Goal: Transaction & Acquisition: Complete application form

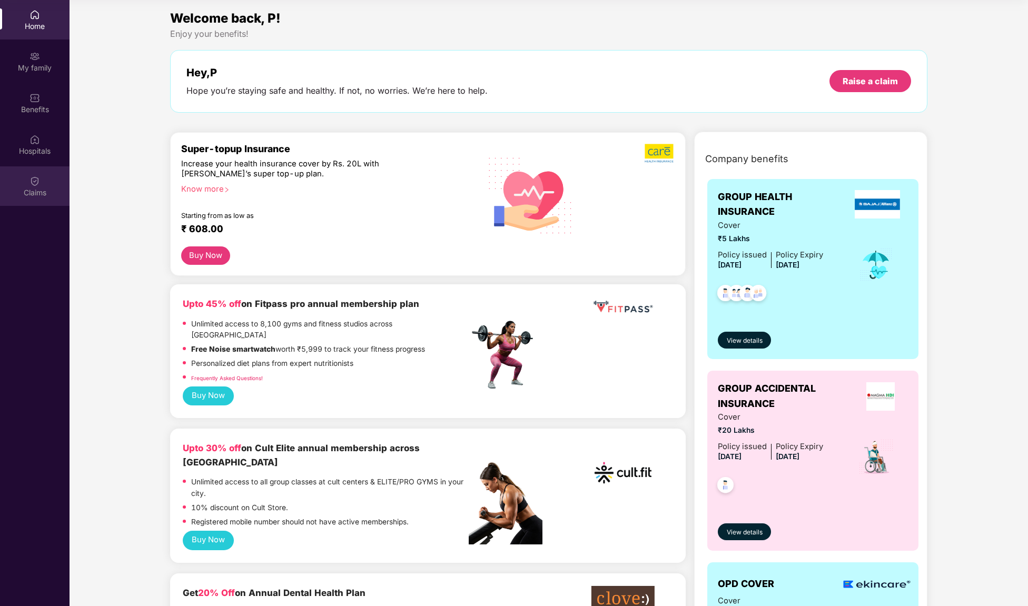
scroll to position [1117, 0]
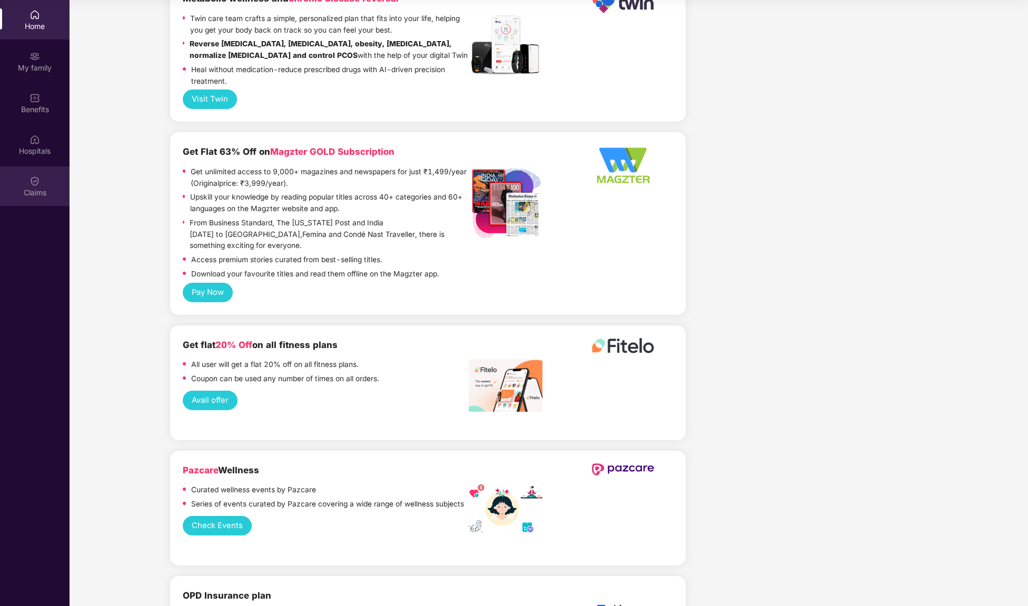
click at [32, 195] on div "Claims" at bounding box center [35, 192] width 70 height 11
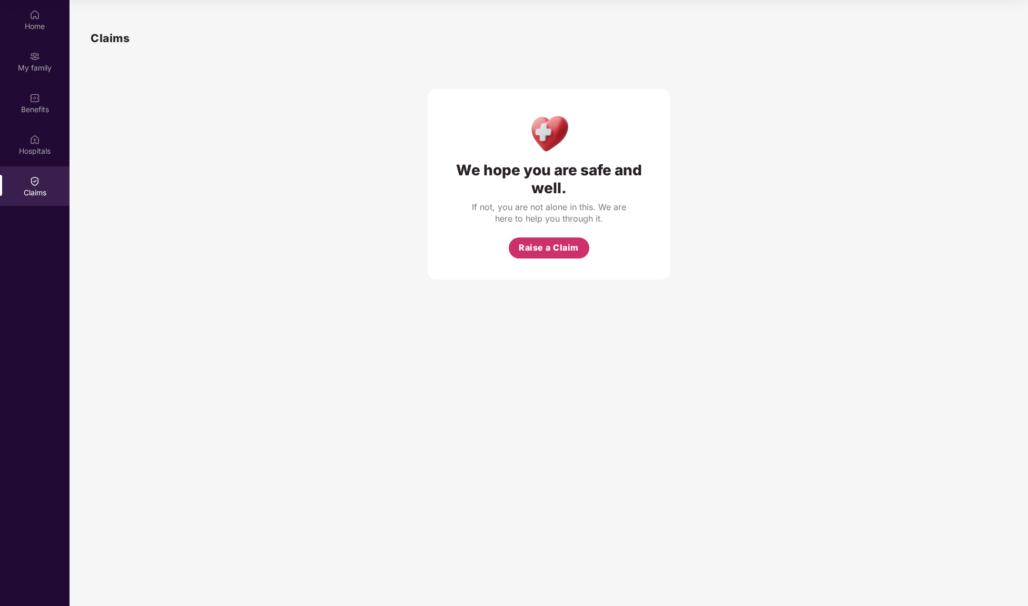
click at [550, 249] on span "Raise a Claim" at bounding box center [549, 247] width 60 height 13
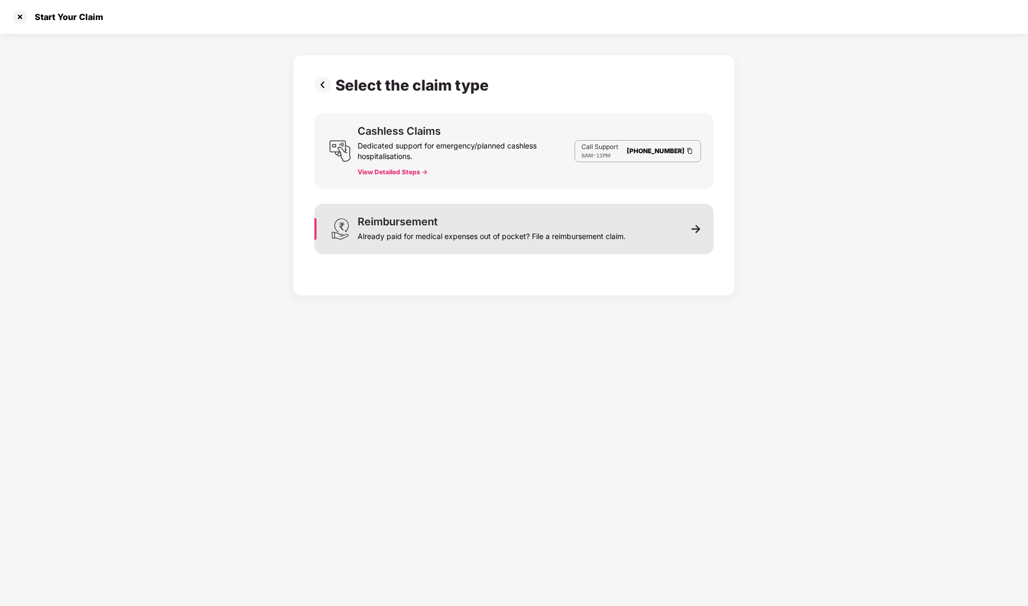
click at [396, 227] on div "Already paid for medical expenses out of pocket? File a reimbursement claim." at bounding box center [492, 234] width 268 height 15
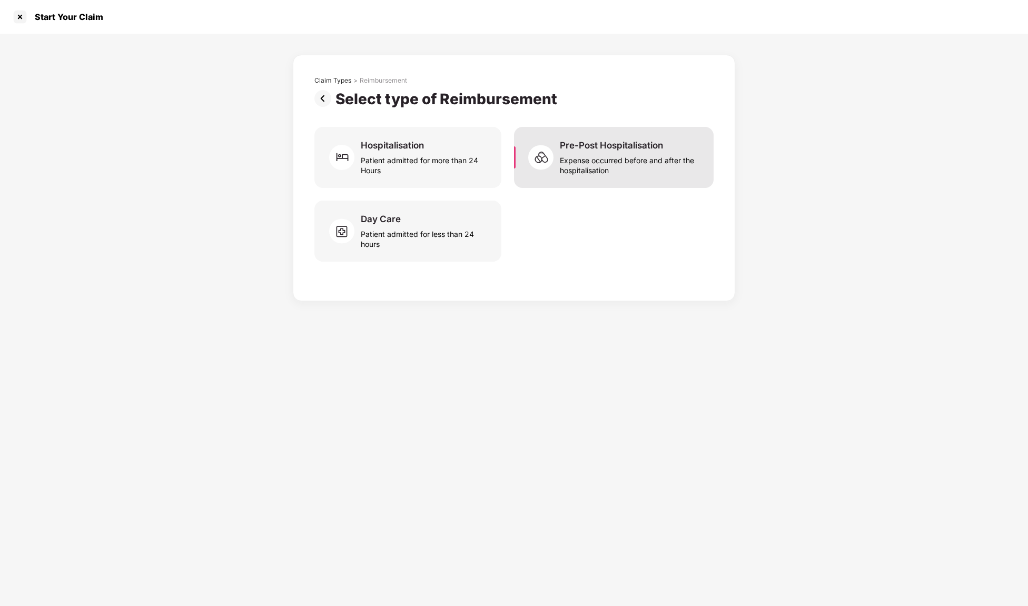
click at [537, 165] on img at bounding box center [544, 158] width 32 height 32
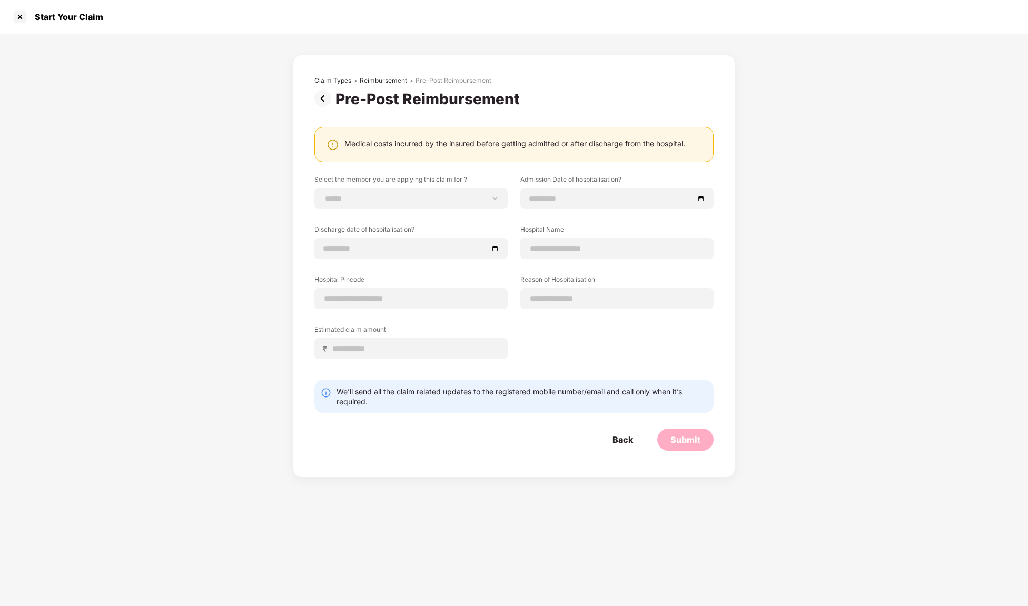
click at [322, 98] on img at bounding box center [324, 98] width 21 height 17
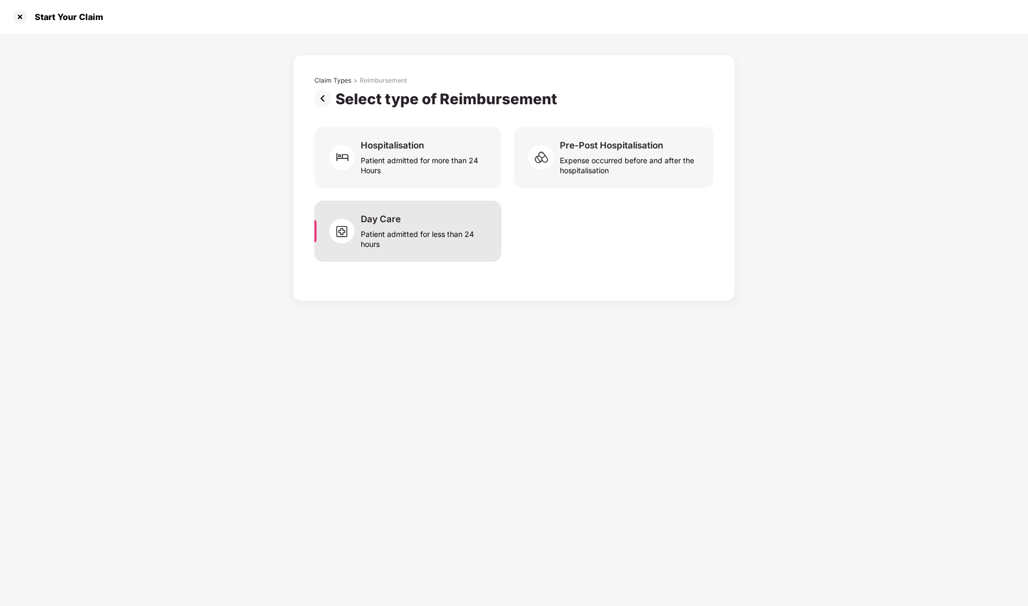
click at [374, 239] on div "Patient admitted for less than 24 hours" at bounding box center [425, 237] width 128 height 24
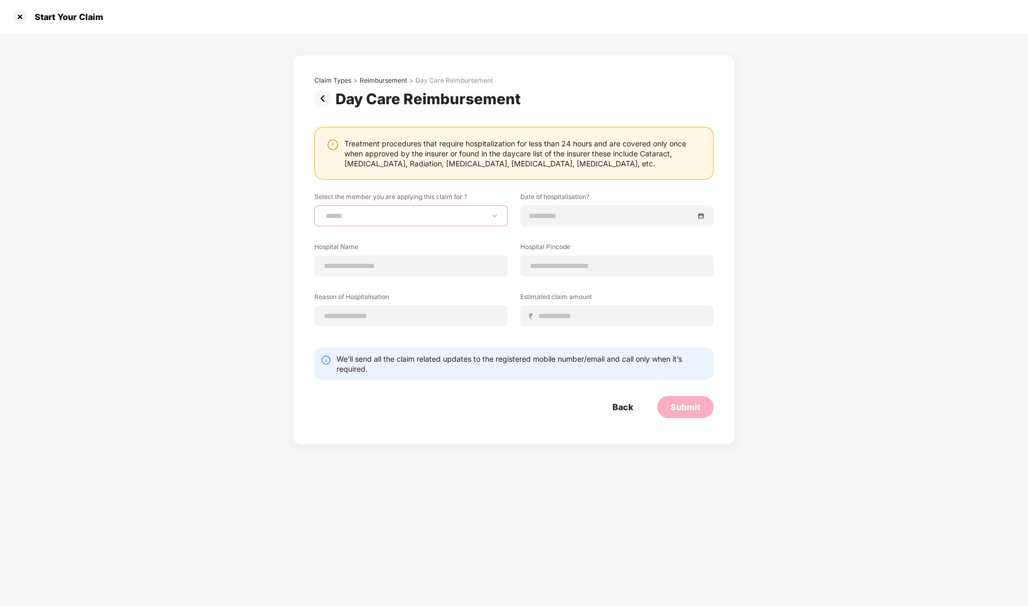
click at [497, 213] on select "**********" at bounding box center [410, 216] width 175 height 8
select select "**********"
click at [577, 210] on input at bounding box center [611, 216] width 165 height 12
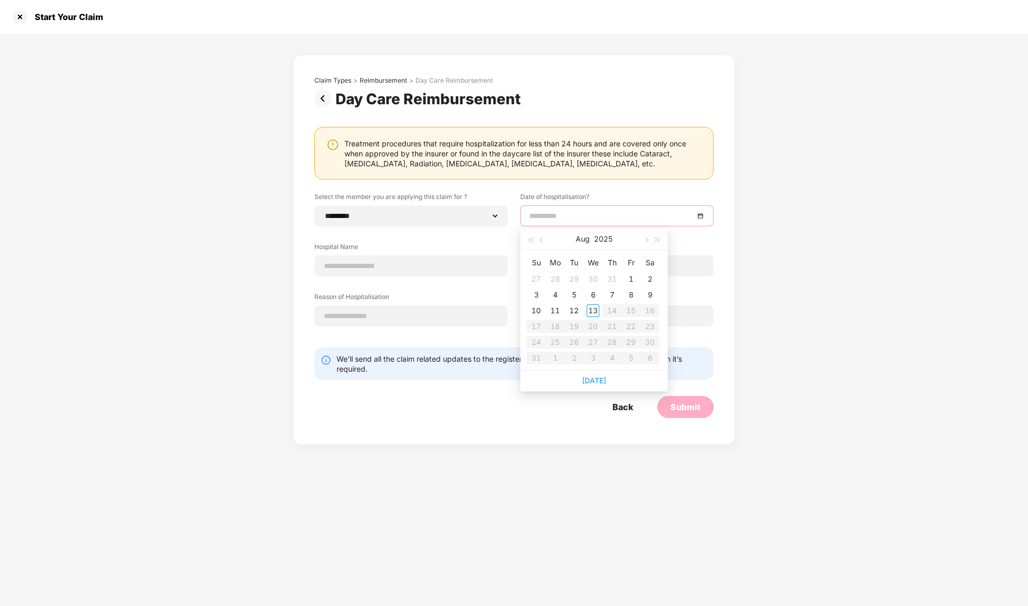
click at [450, 243] on div "**********" at bounding box center [513, 267] width 399 height 150
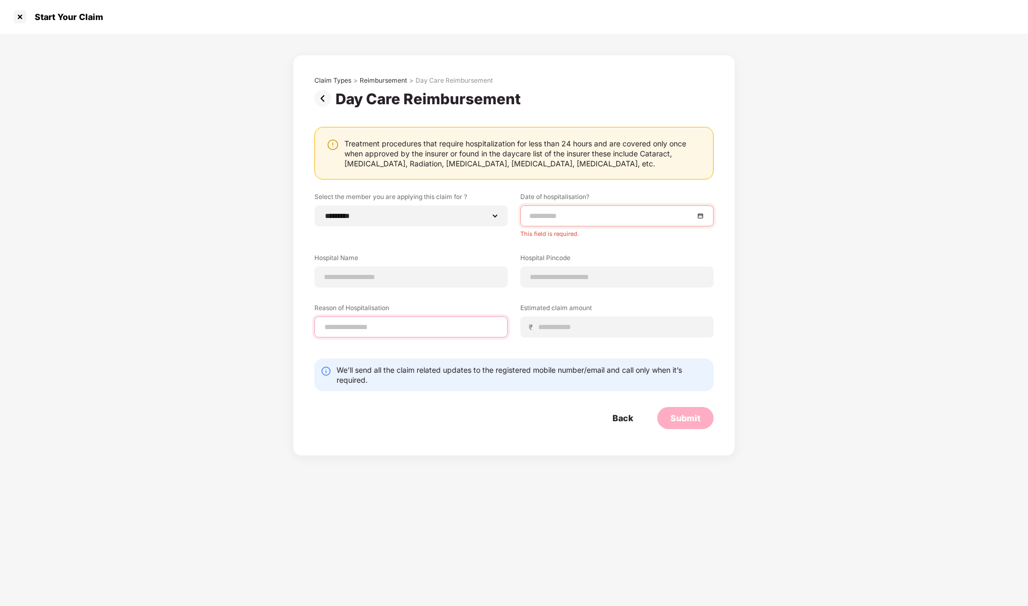
click at [466, 331] on input at bounding box center [410, 327] width 175 height 11
click at [569, 279] on input at bounding box center [616, 277] width 175 height 11
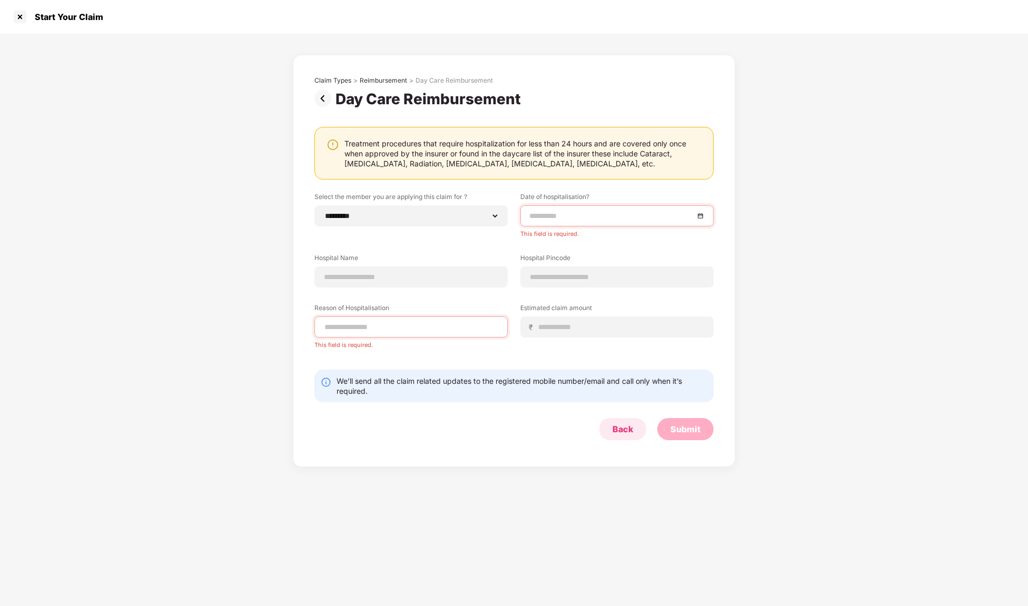
click at [620, 429] on div "Back" at bounding box center [622, 429] width 47 height 22
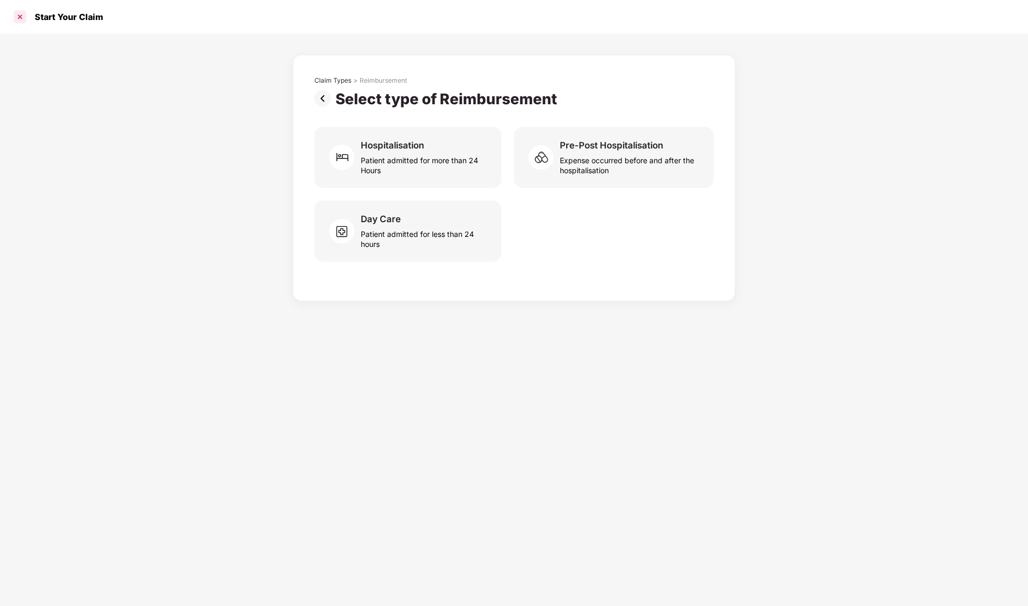
click at [21, 15] on div at bounding box center [20, 16] width 17 height 17
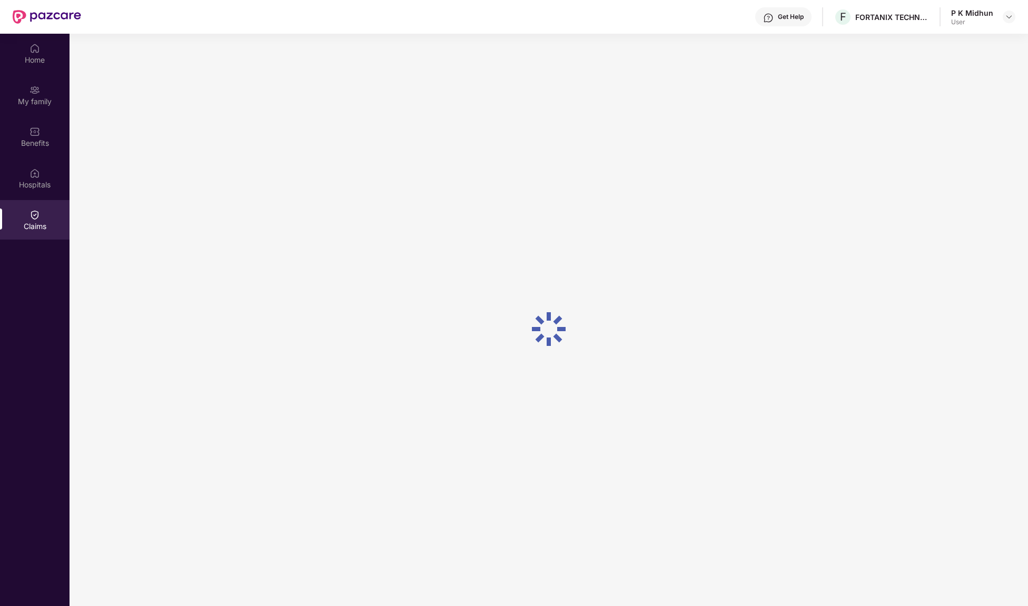
scroll to position [59, 0]
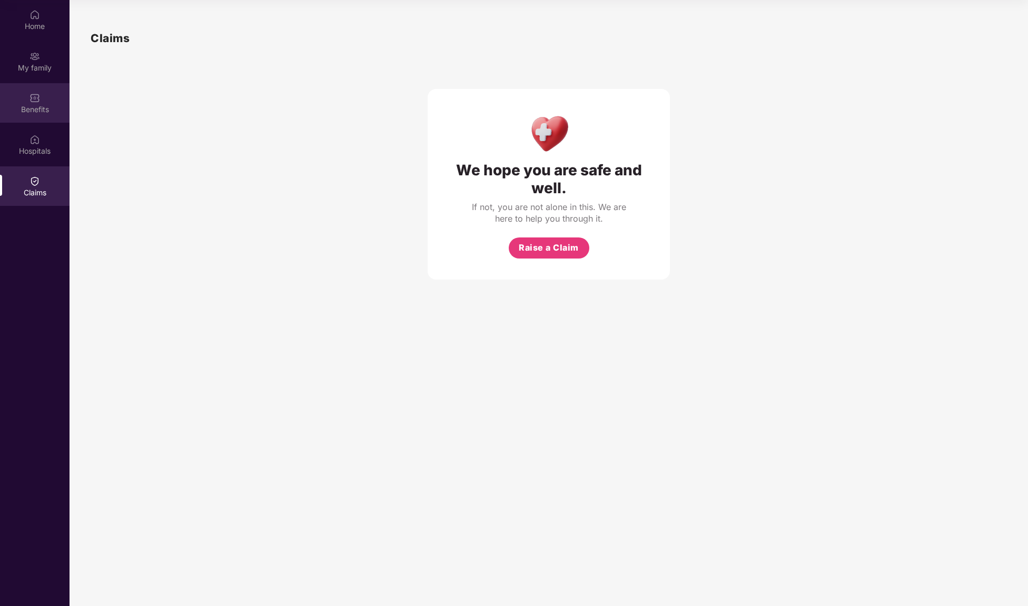
click at [43, 104] on div "Benefits" at bounding box center [35, 109] width 70 height 11
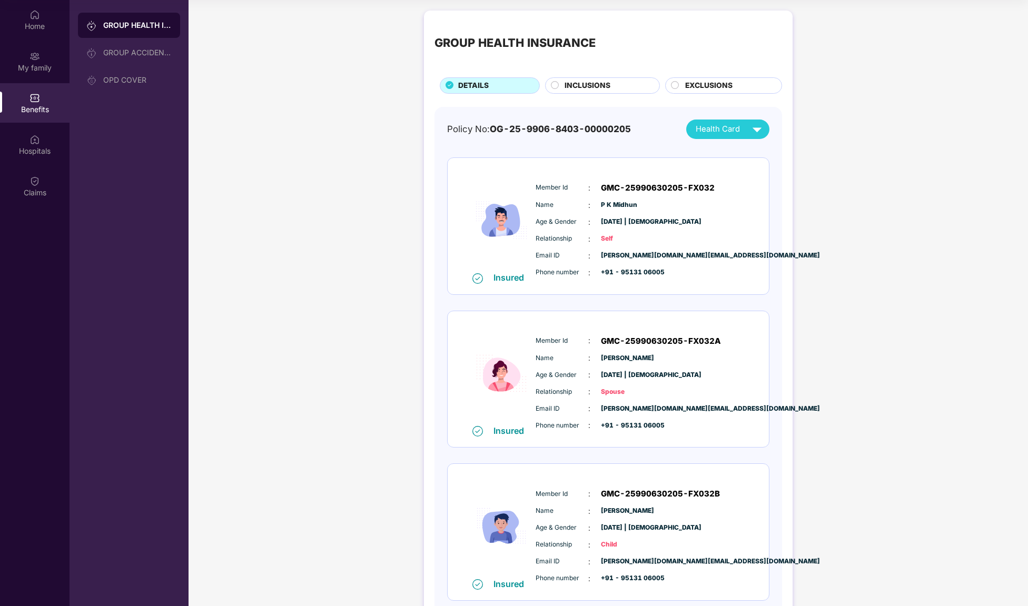
click at [597, 84] on span "INCLUSIONS" at bounding box center [588, 86] width 46 height 12
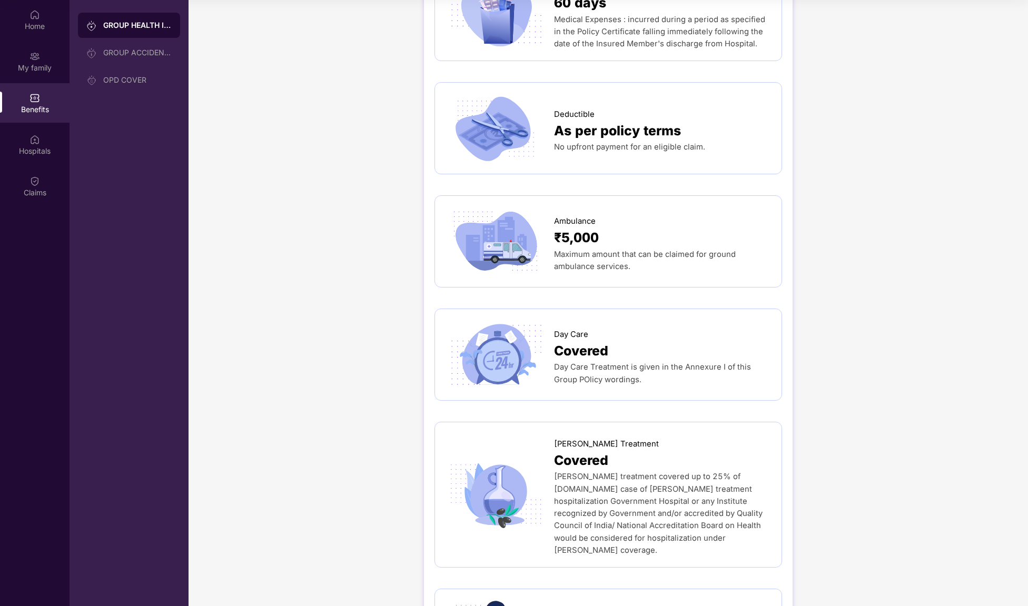
scroll to position [789, 0]
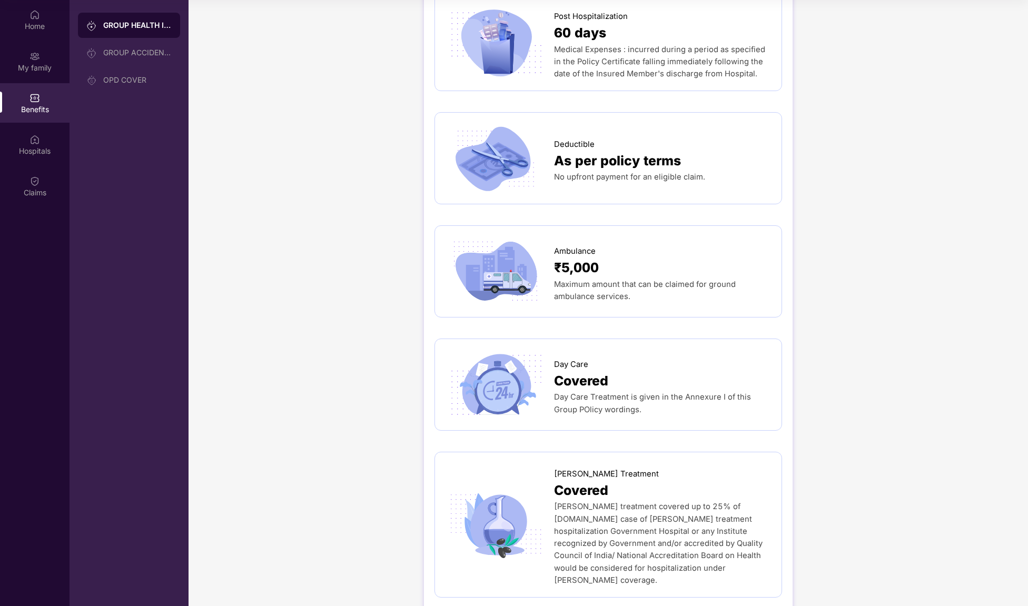
click at [626, 391] on div "Day Care Treatment is given in the Annexure I of this Group POlicy wordings." at bounding box center [662, 403] width 217 height 25
click at [592, 371] on span "Covered" at bounding box center [581, 381] width 54 height 21
click at [595, 240] on div "Ambulance" at bounding box center [662, 248] width 217 height 17
click at [134, 81] on div "OPD COVER" at bounding box center [137, 80] width 68 height 8
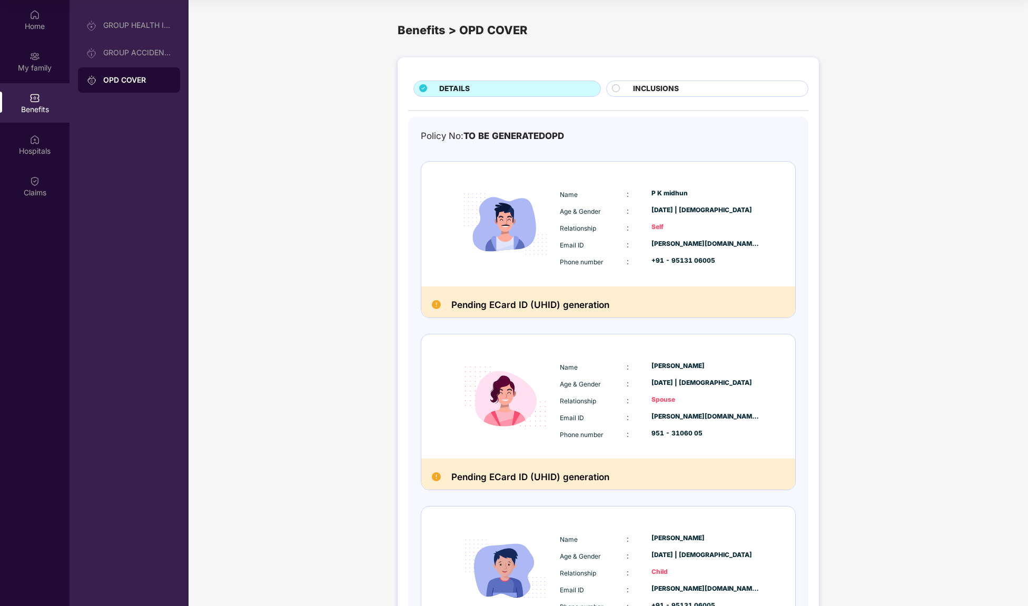
click at [681, 93] on div "INCLUSIONS" at bounding box center [715, 89] width 175 height 13
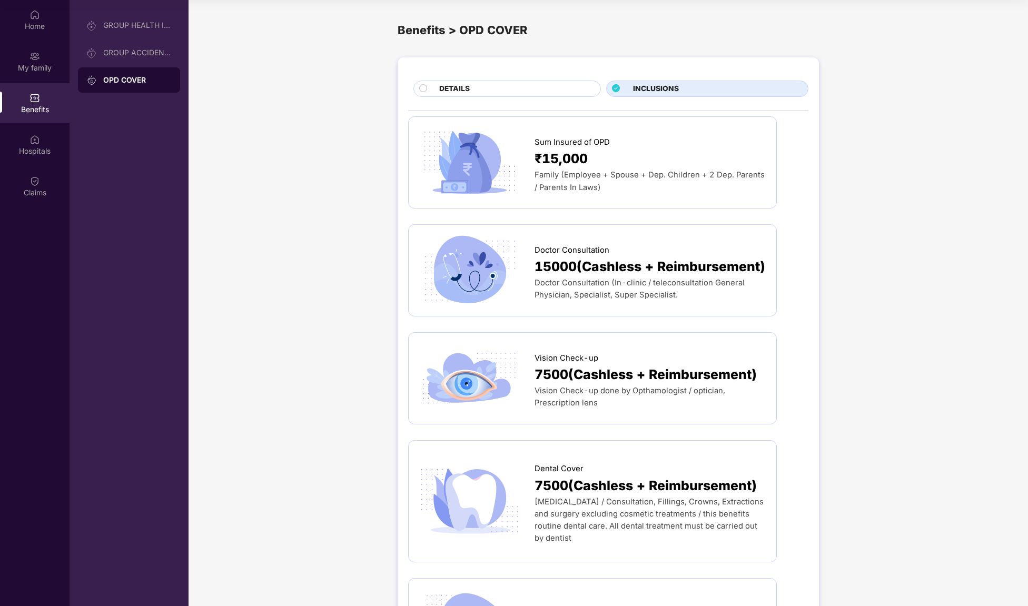
click at [588, 162] on div "₹15,000" at bounding box center [650, 159] width 231 height 21
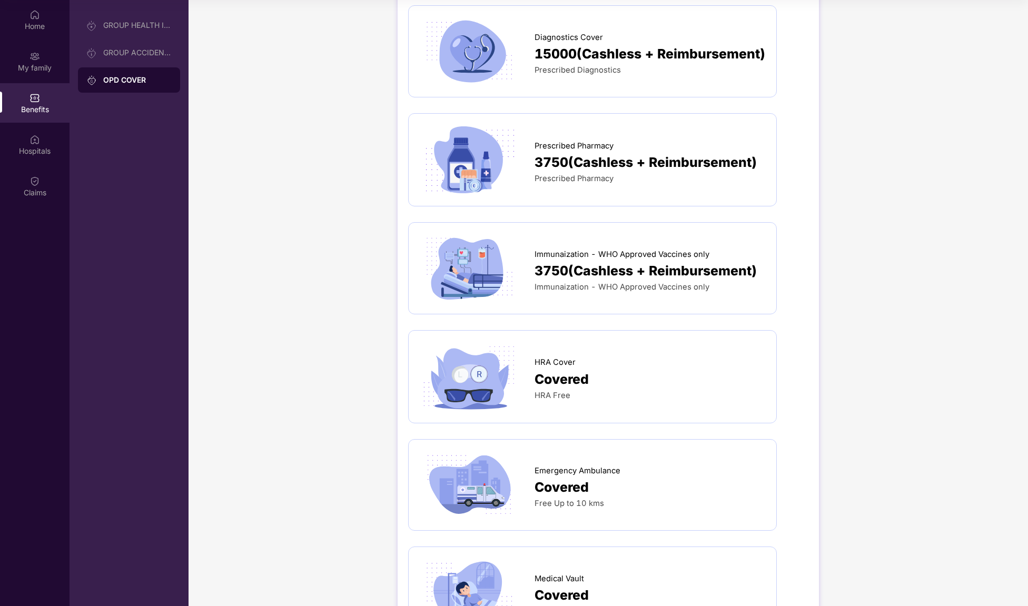
scroll to position [592, 0]
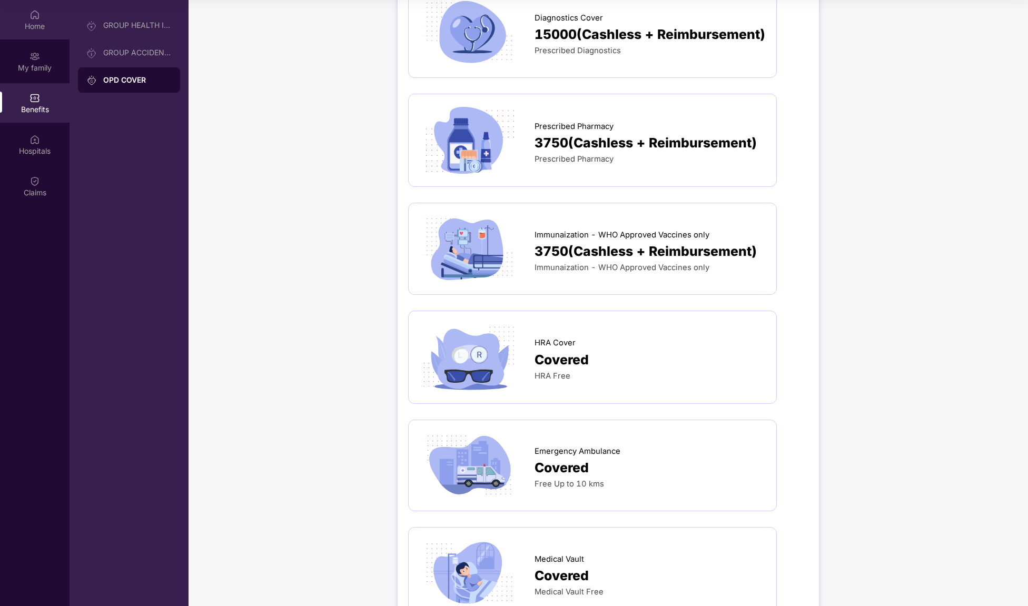
click at [32, 26] on div "Home" at bounding box center [35, 26] width 70 height 11
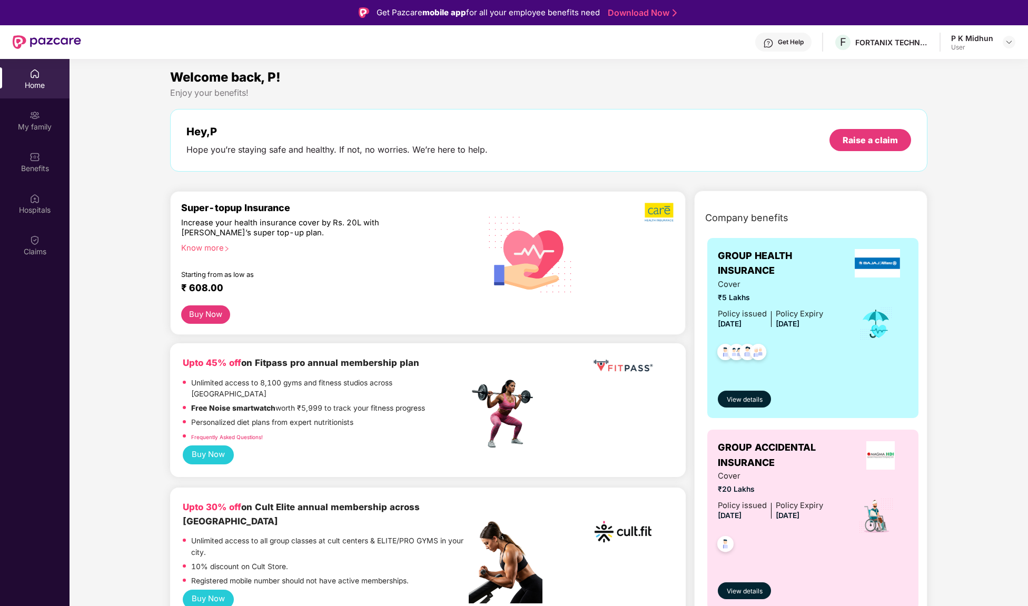
click at [797, 39] on div "Get Help" at bounding box center [791, 42] width 26 height 8
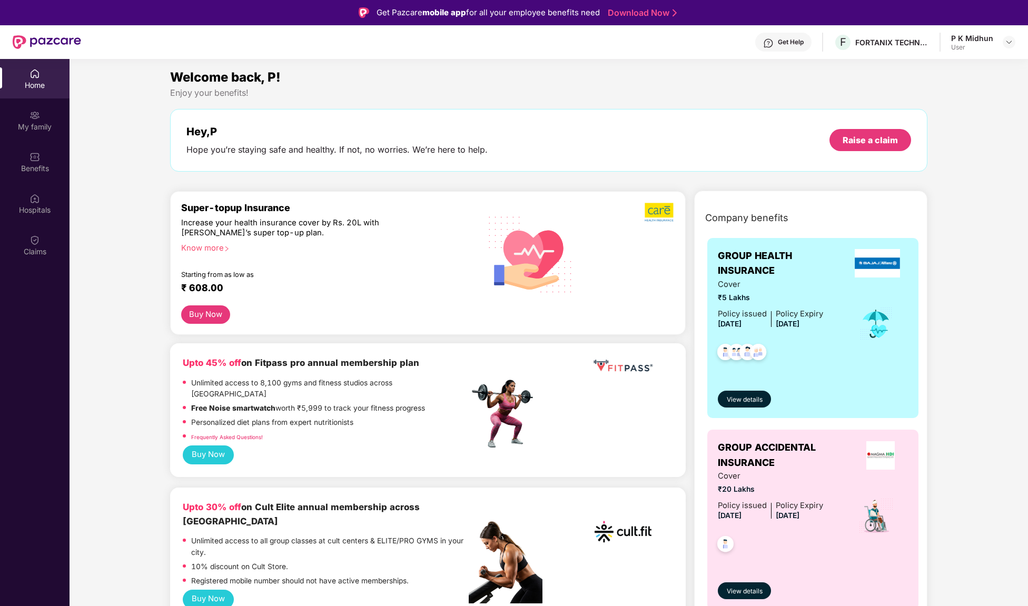
click at [804, 41] on div "Get Help" at bounding box center [791, 42] width 26 height 8
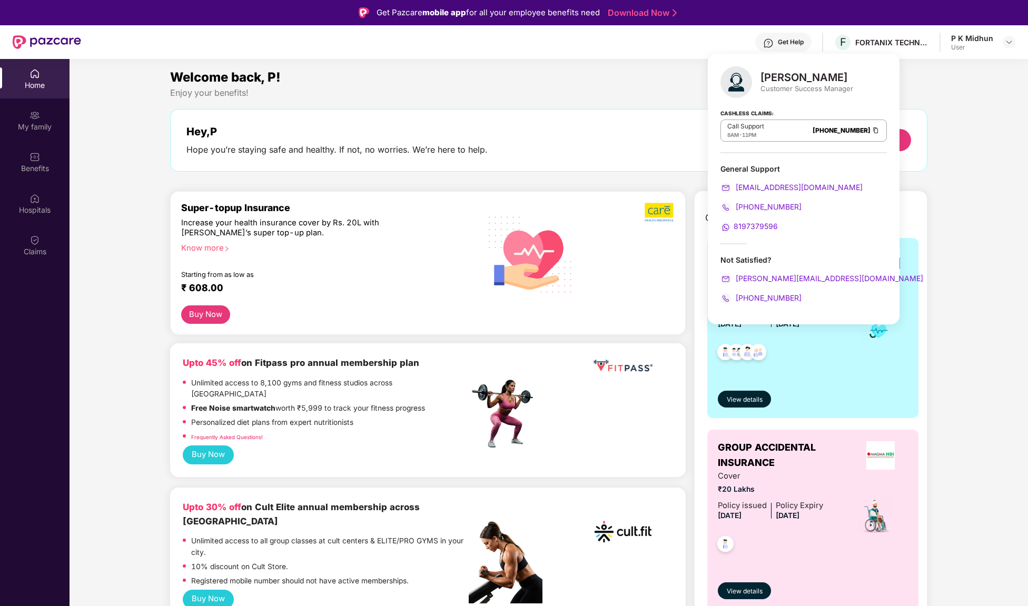
click at [813, 133] on link "[PHONE_NUMBER]" at bounding box center [842, 130] width 58 height 8
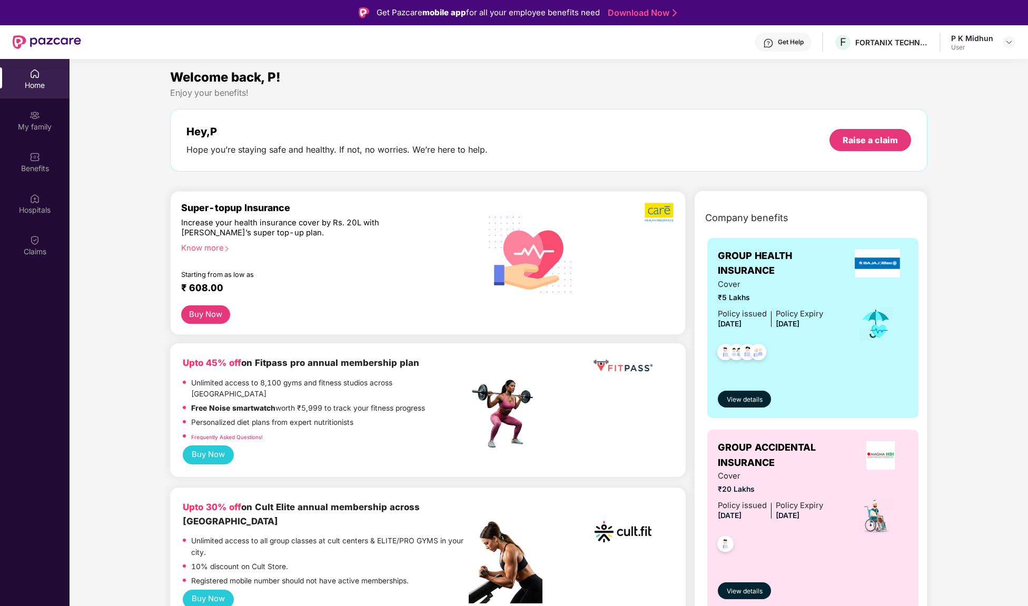
click at [793, 46] on div "Get Help" at bounding box center [791, 42] width 26 height 8
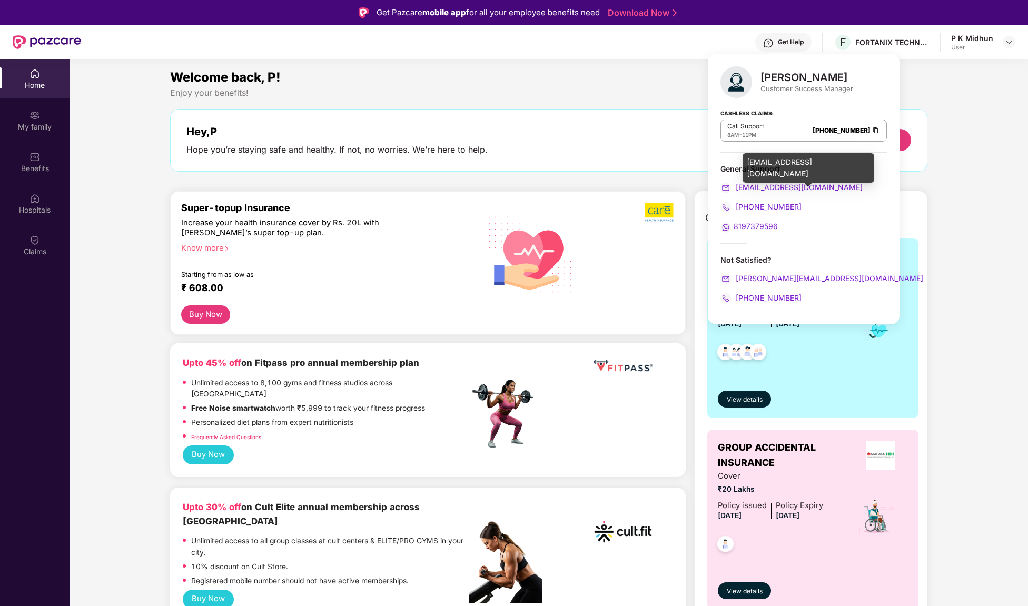
click at [773, 189] on span "[EMAIL_ADDRESS][DOMAIN_NAME]" at bounding box center [798, 187] width 129 height 9
click at [972, 67] on section "Welcome back, P! Enjoy your benefits! Hey, P Hope you’re staying safe and healt…" at bounding box center [549, 362] width 959 height 606
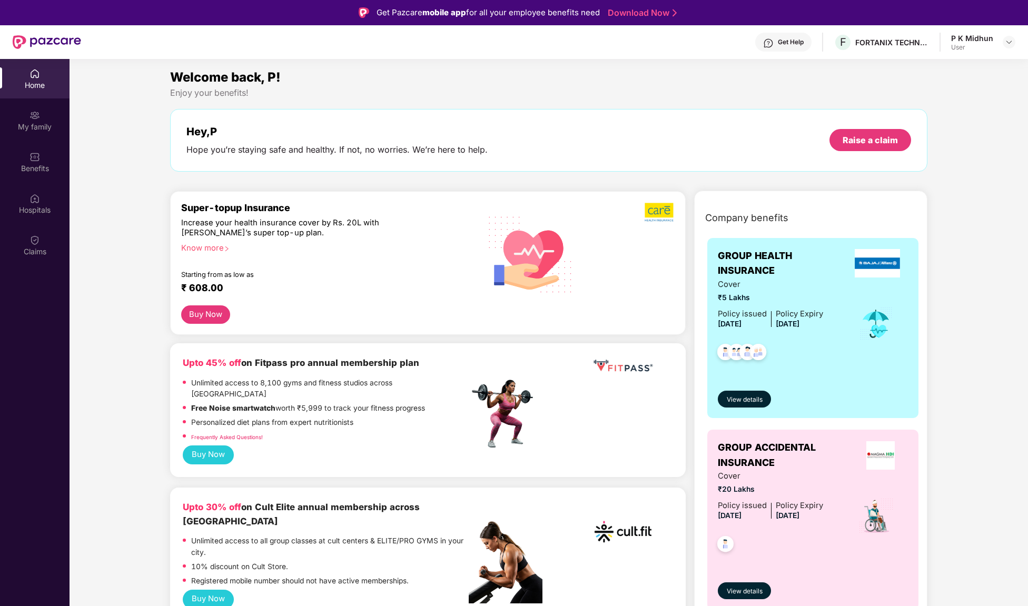
click at [984, 22] on div "Get Pazcare mobile app for all your employee benefits need Download Now" at bounding box center [514, 12] width 1028 height 25
click at [985, 47] on div "User" at bounding box center [972, 47] width 42 height 8
click at [988, 41] on div "P K Midhun" at bounding box center [972, 38] width 42 height 10
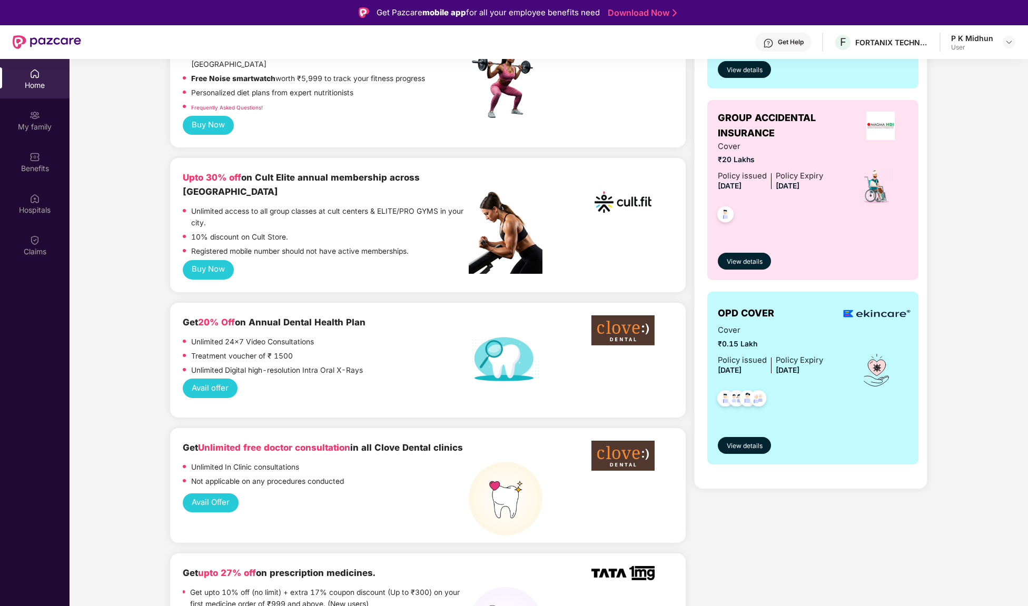
scroll to position [331, 0]
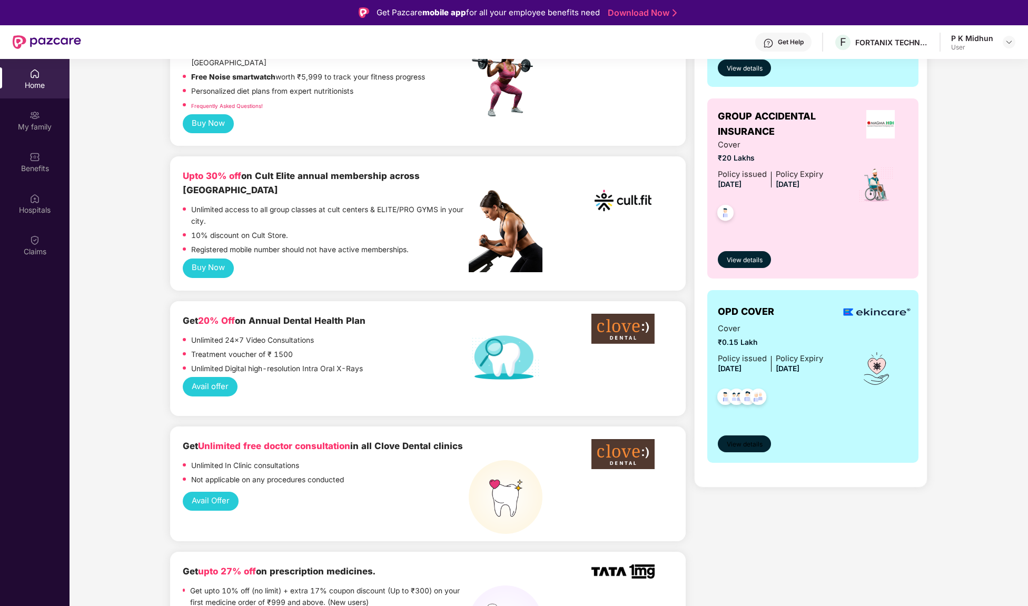
click at [756, 446] on span "View details" at bounding box center [745, 445] width 36 height 10
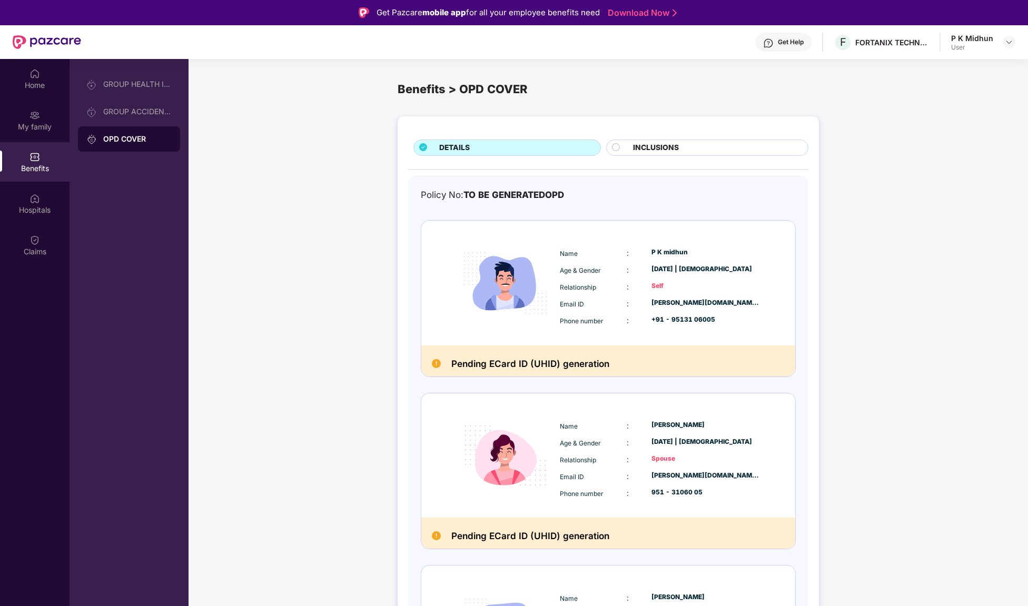
click at [709, 150] on div "INCLUSIONS" at bounding box center [715, 148] width 175 height 13
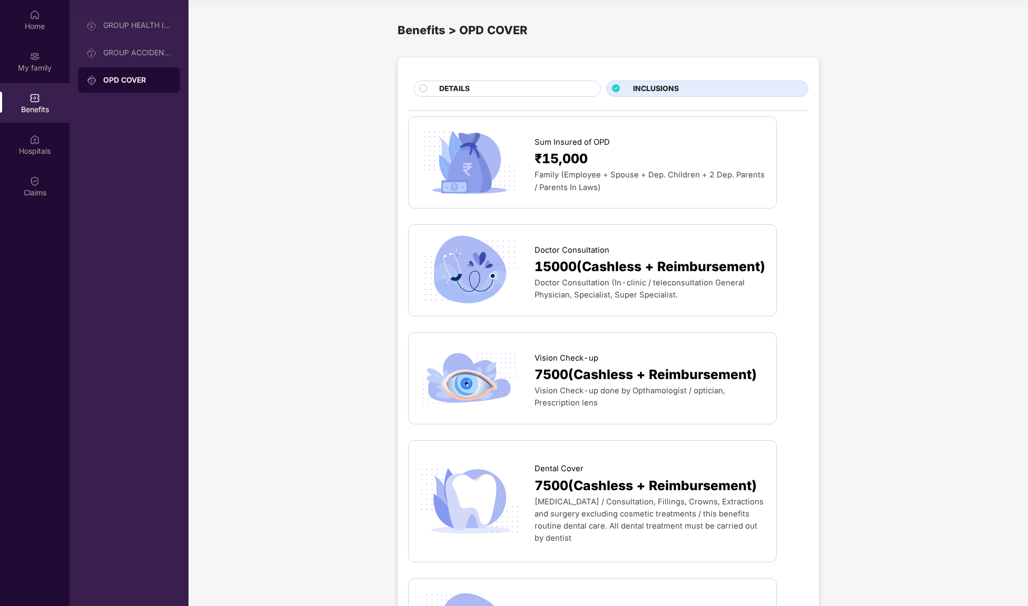
click at [531, 82] on div "DETAILS" at bounding box center [506, 89] width 187 height 16
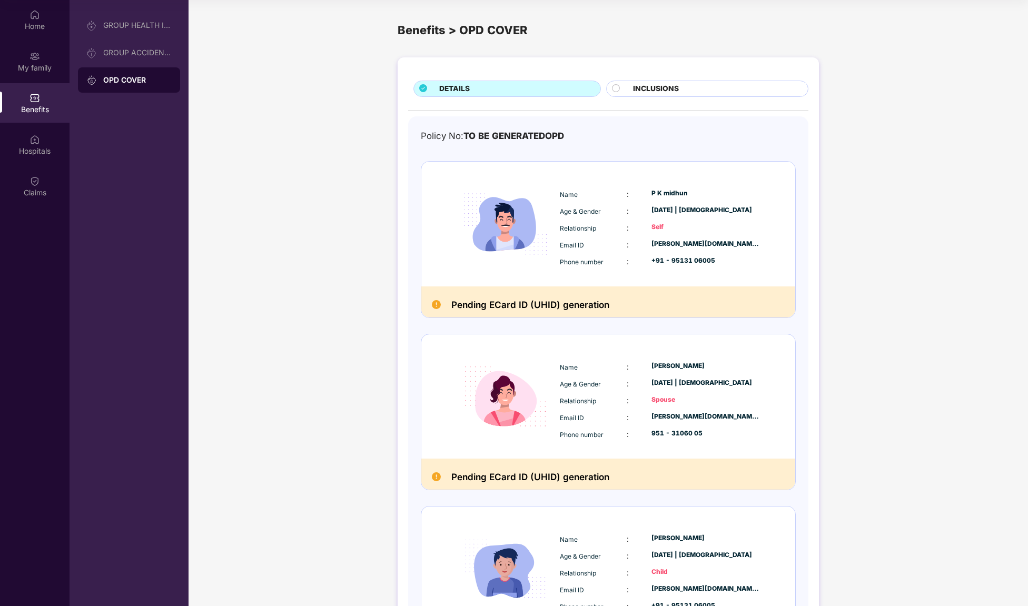
click at [526, 297] on h2 "Pending ECard ID (UHID) generation" at bounding box center [530, 304] width 158 height 15
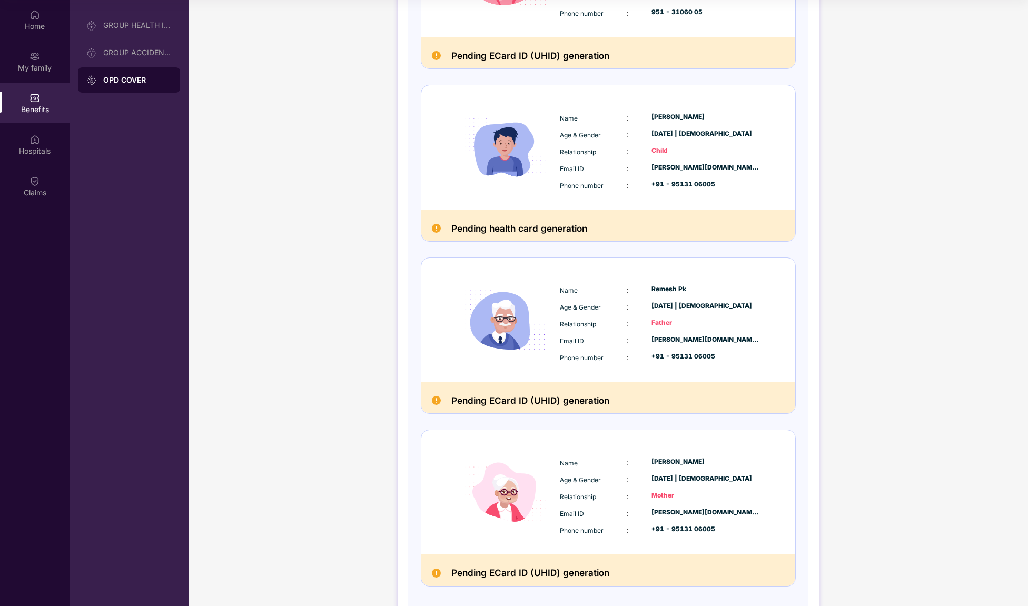
scroll to position [467, 0]
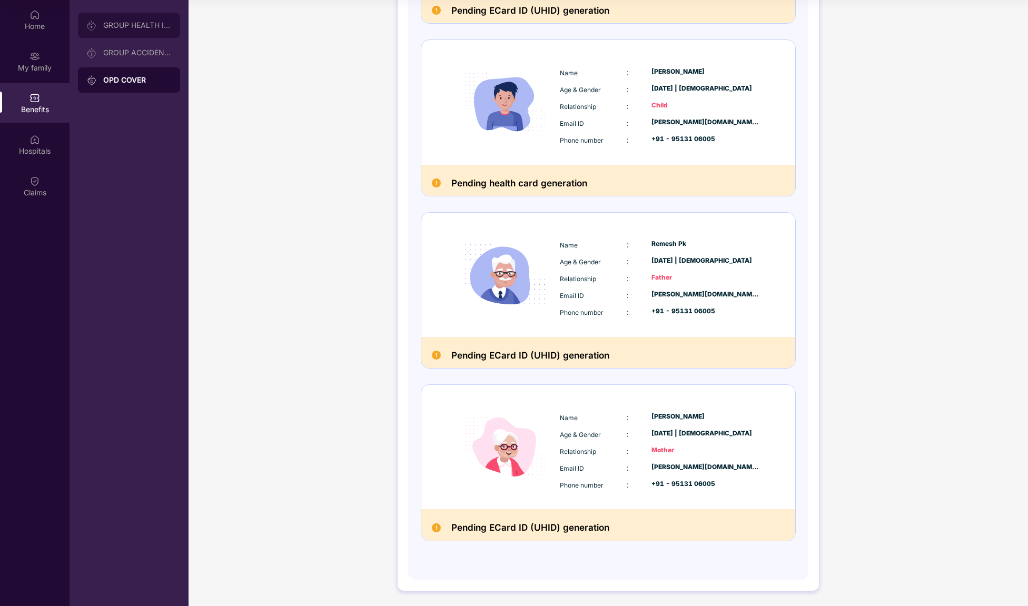
click at [126, 26] on div "GROUP HEALTH INSURANCE" at bounding box center [137, 25] width 68 height 8
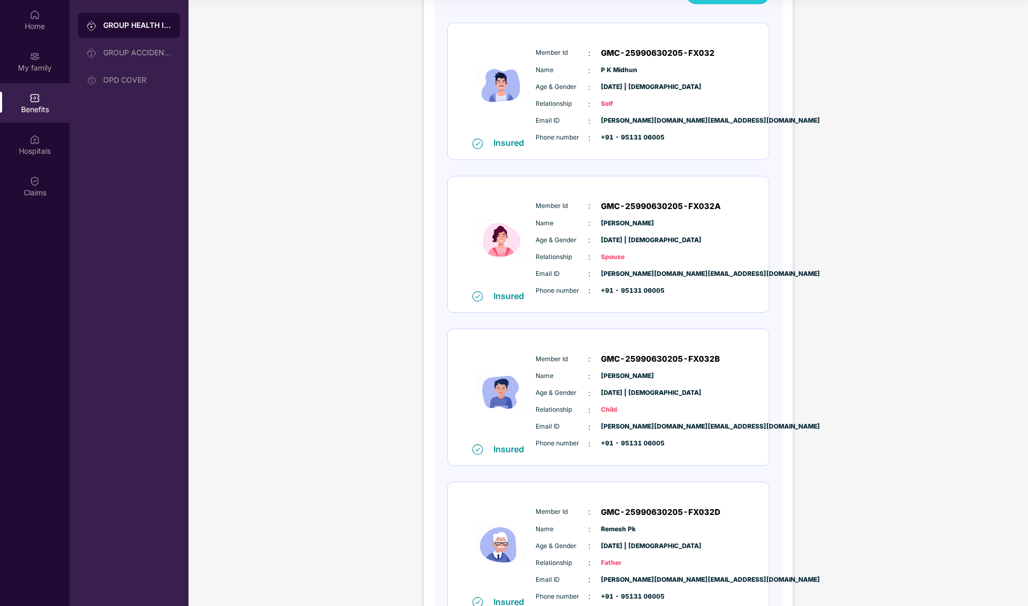
scroll to position [366, 0]
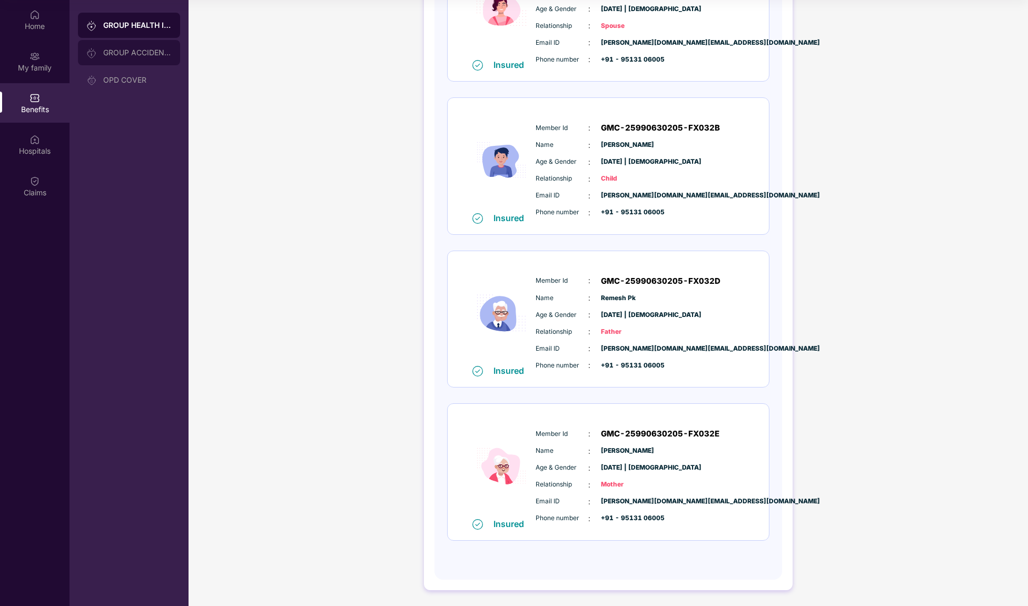
click at [121, 50] on div "GROUP ACCIDENTAL INSURANCE" at bounding box center [137, 52] width 68 height 8
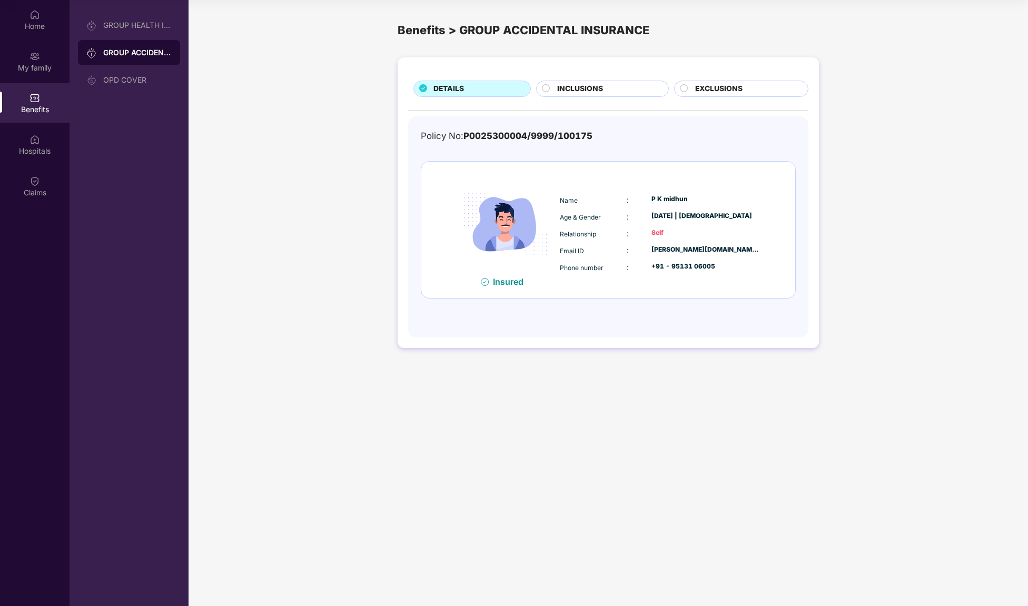
click at [599, 91] on span "INCLUSIONS" at bounding box center [580, 89] width 46 height 12
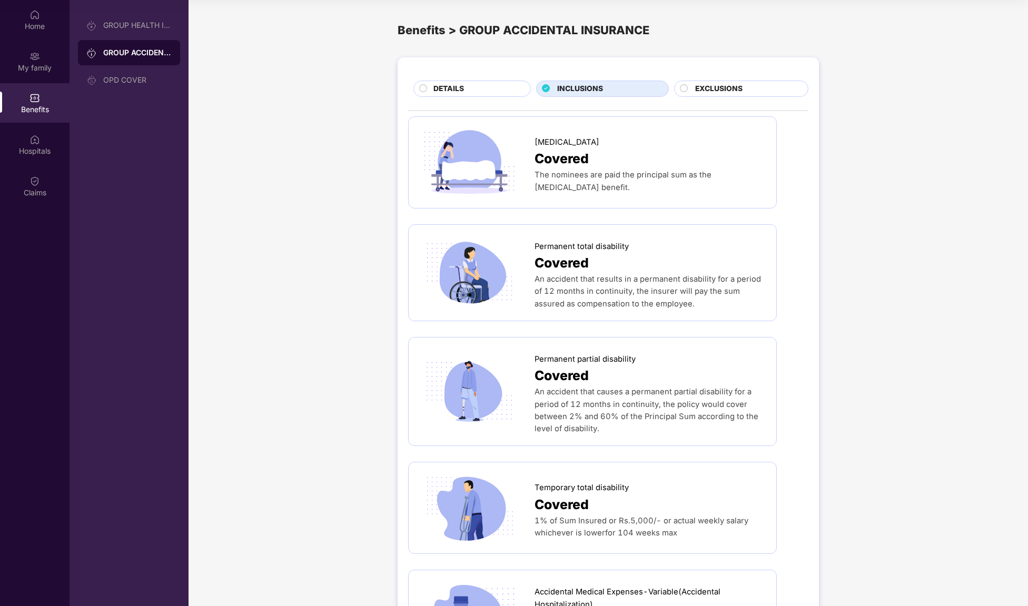
click at [700, 91] on span "EXCLUSIONS" at bounding box center [718, 89] width 47 height 12
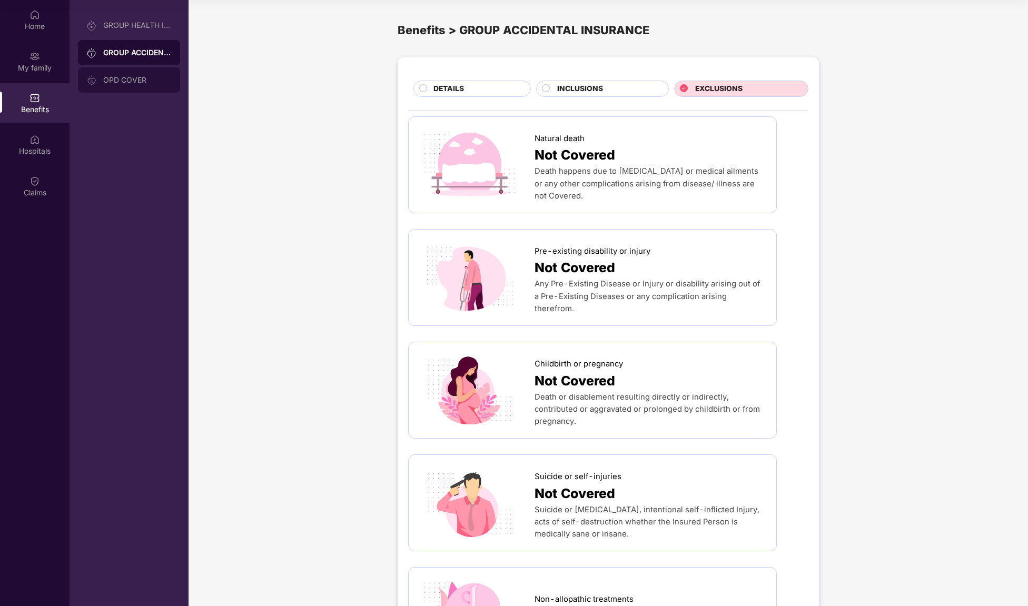
click at [125, 78] on div "OPD COVER" at bounding box center [137, 80] width 68 height 8
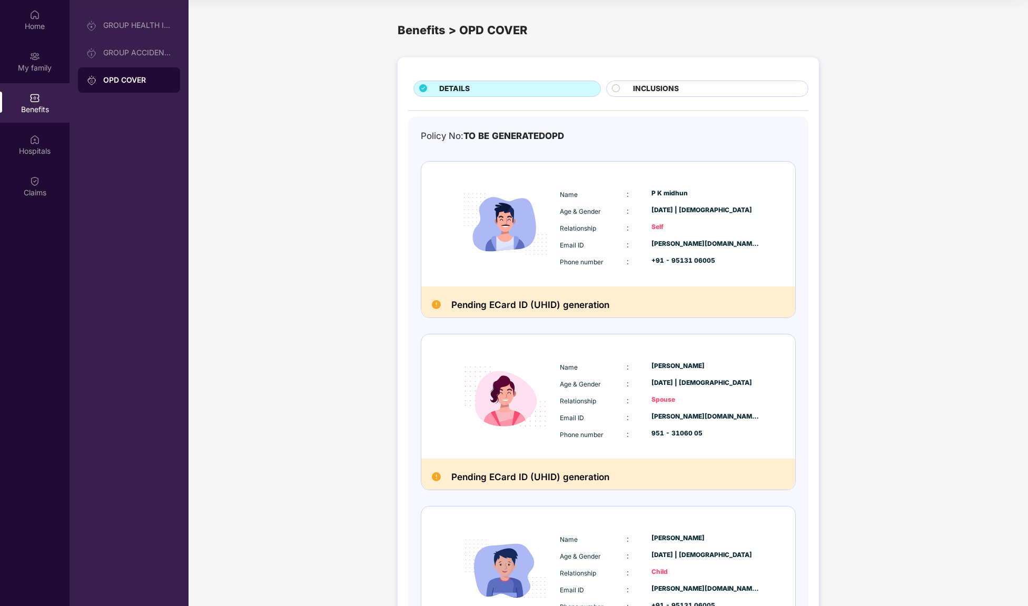
click at [629, 91] on div "INCLUSIONS" at bounding box center [715, 89] width 175 height 13
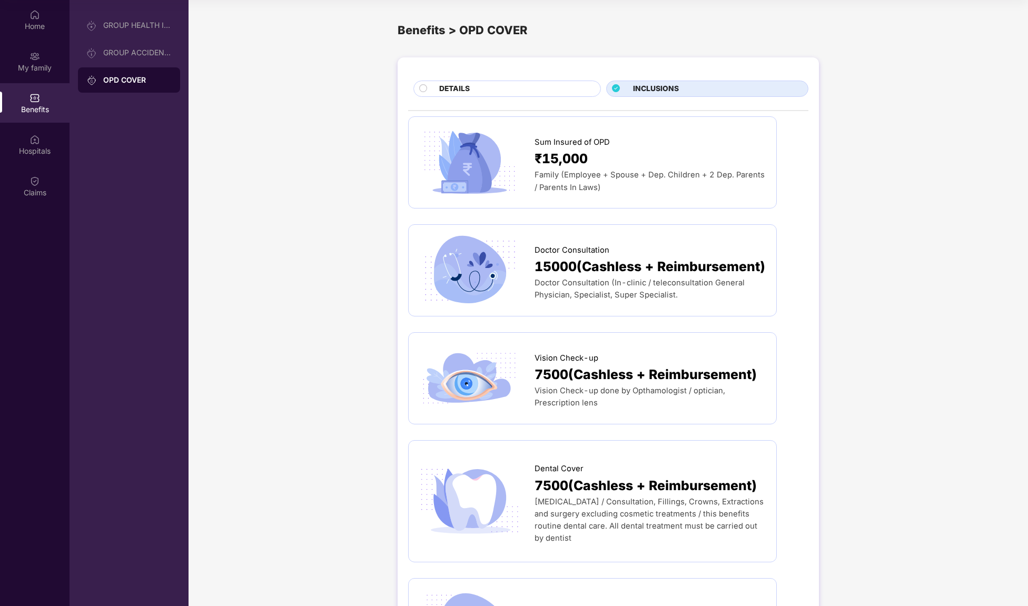
click at [527, 91] on div "DETAILS" at bounding box center [514, 89] width 161 height 13
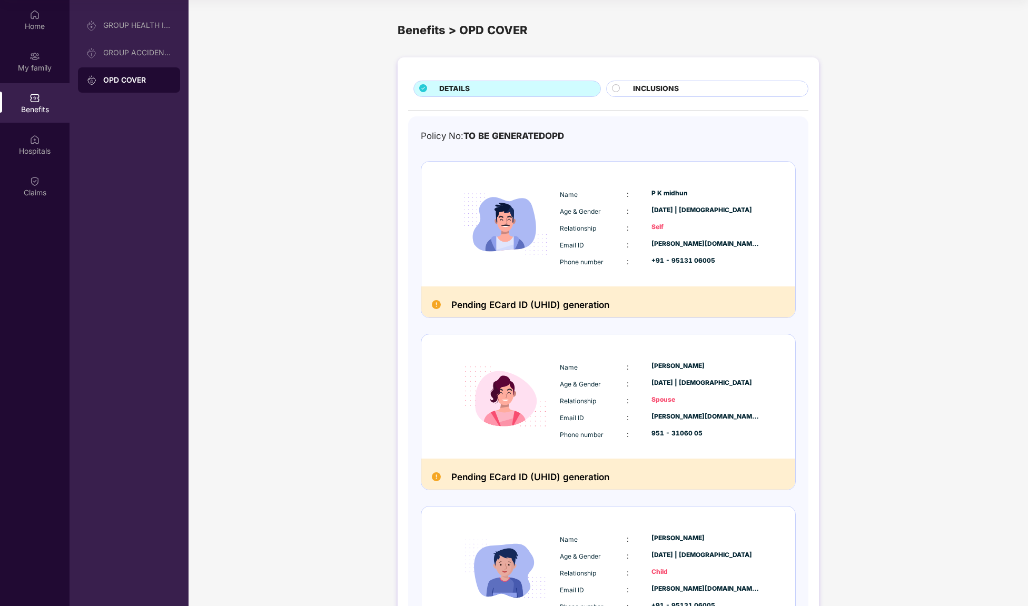
click at [507, 290] on div "Pending ECard ID (UHID) generation" at bounding box center [608, 301] width 374 height 31
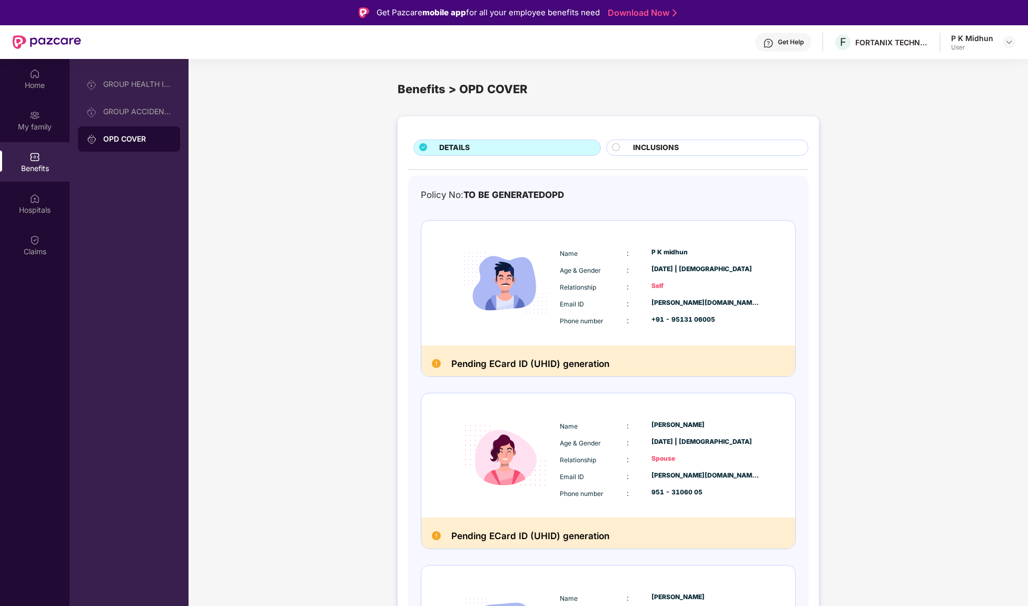
click at [775, 37] on div "Get Help" at bounding box center [783, 42] width 56 height 19
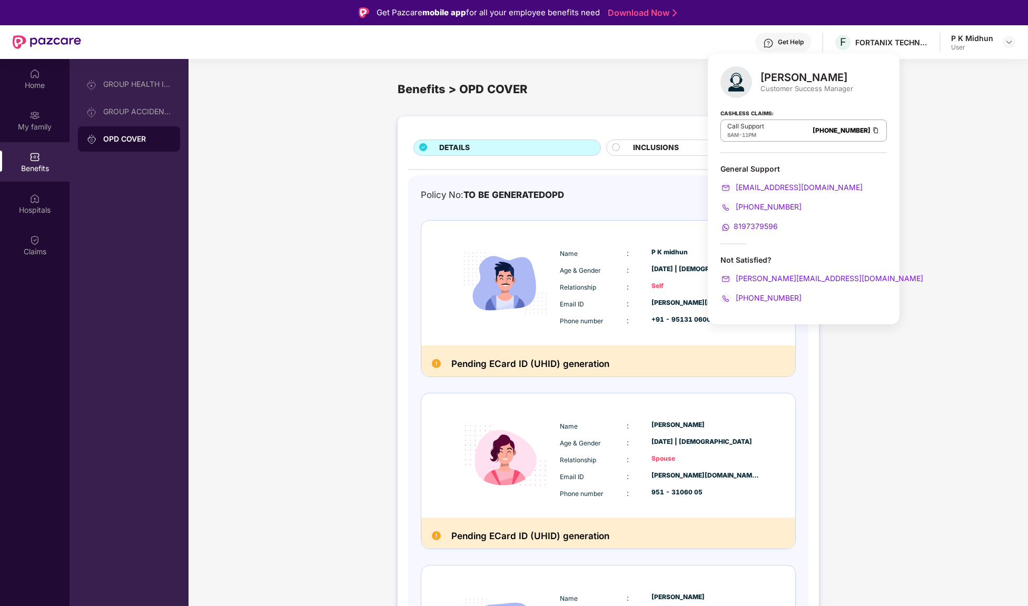
click at [575, 97] on div "Benefits > OPD COVER" at bounding box center [608, 89] width 421 height 18
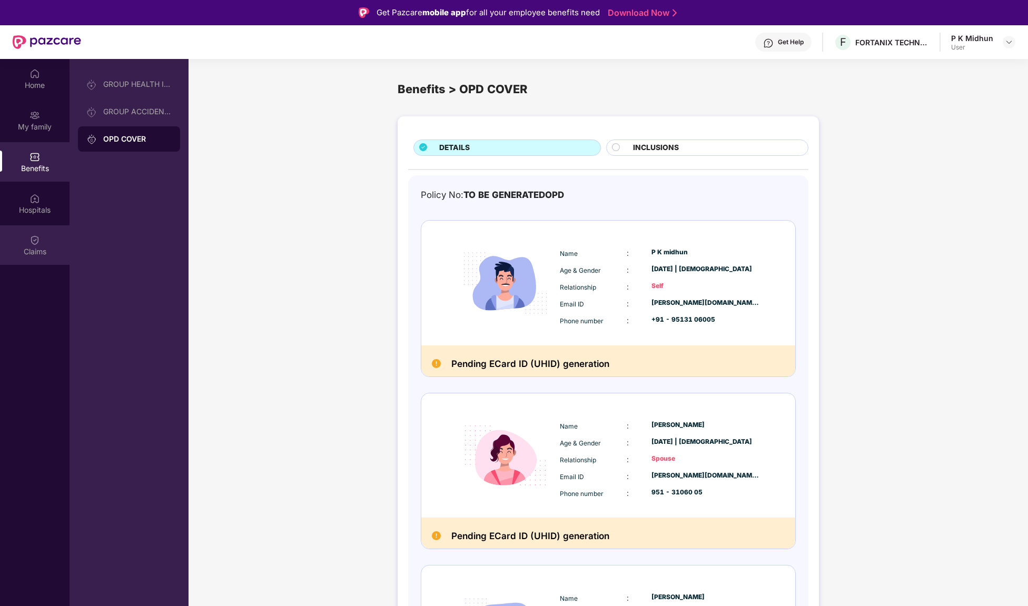
click at [29, 246] on div "Claims" at bounding box center [35, 251] width 70 height 11
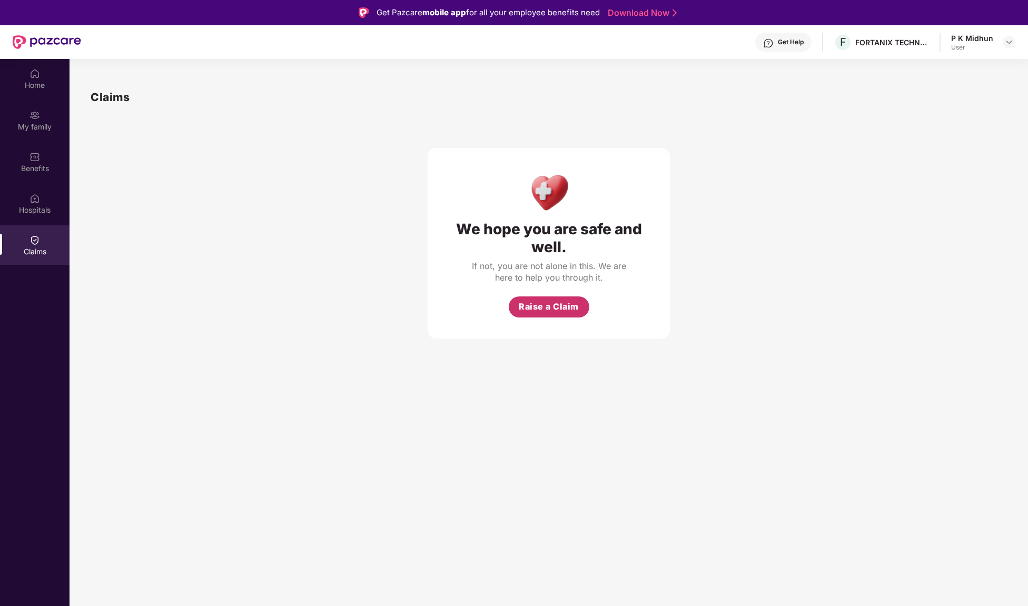
click at [541, 301] on span "Raise a Claim" at bounding box center [549, 306] width 60 height 13
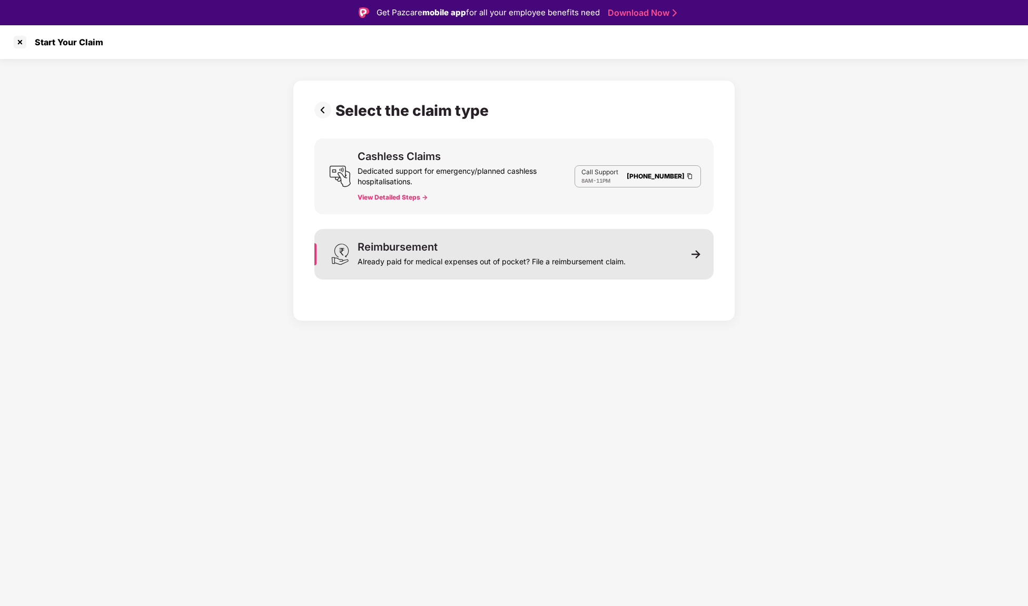
click at [472, 253] on div "Already paid for medical expenses out of pocket? File a reimbursement claim." at bounding box center [492, 259] width 268 height 15
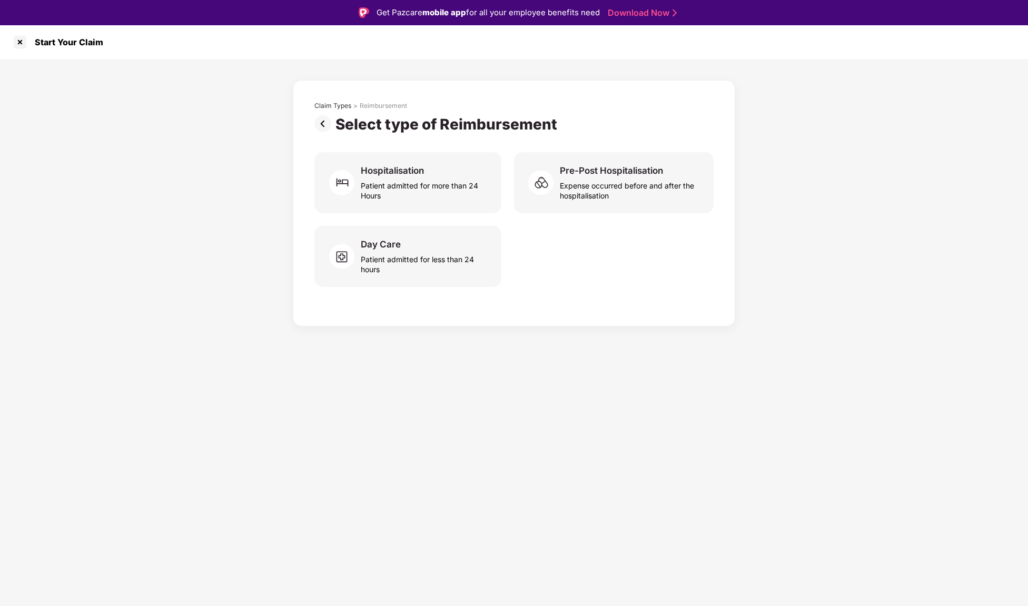
click at [323, 129] on img at bounding box center [324, 123] width 21 height 17
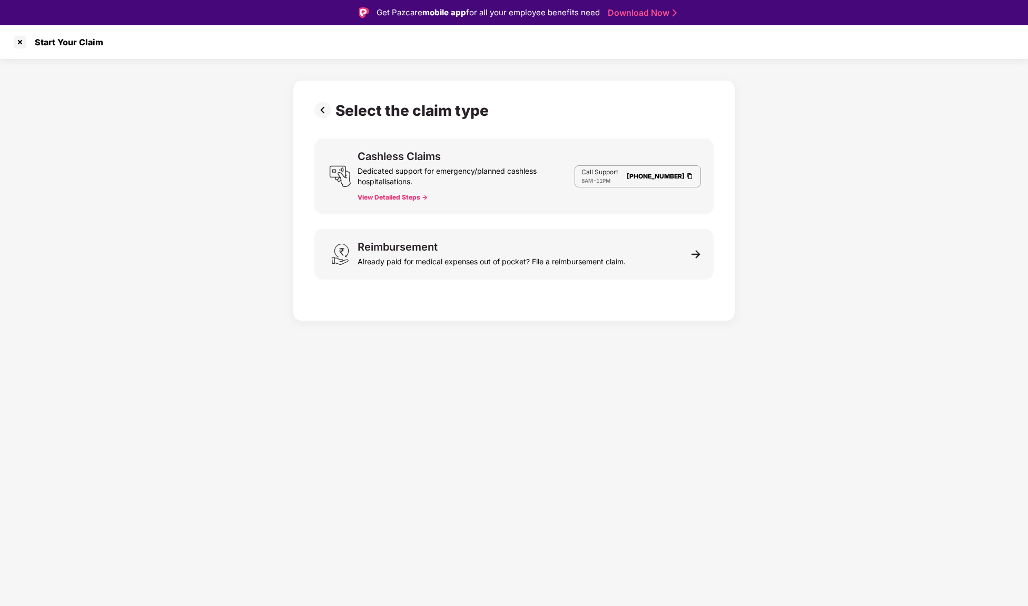
click at [323, 106] on img at bounding box center [324, 110] width 21 height 17
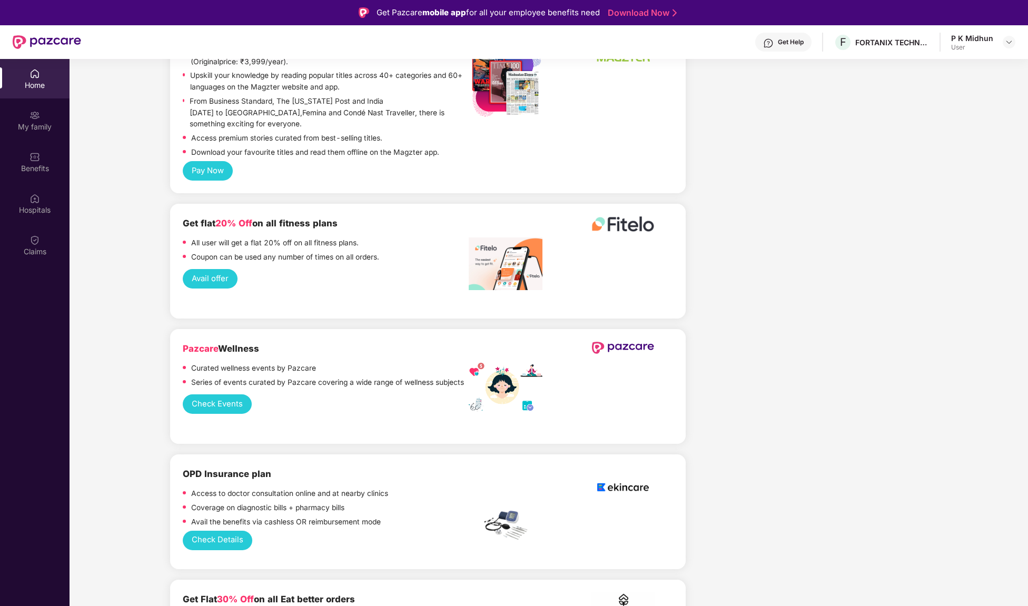
scroll to position [1298, 0]
click at [47, 115] on div "My family" at bounding box center [35, 120] width 70 height 39
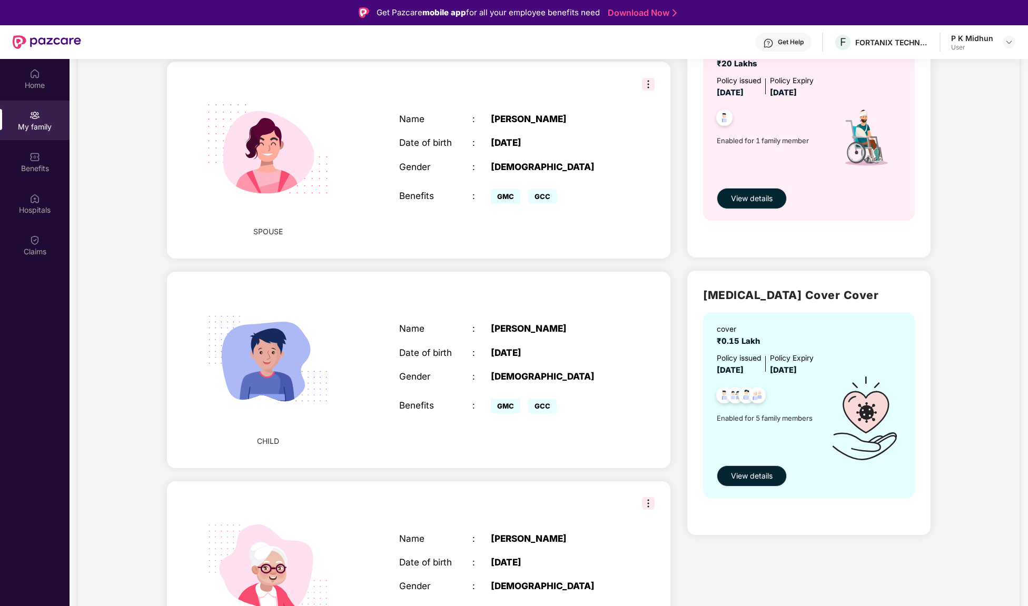
scroll to position [651, 0]
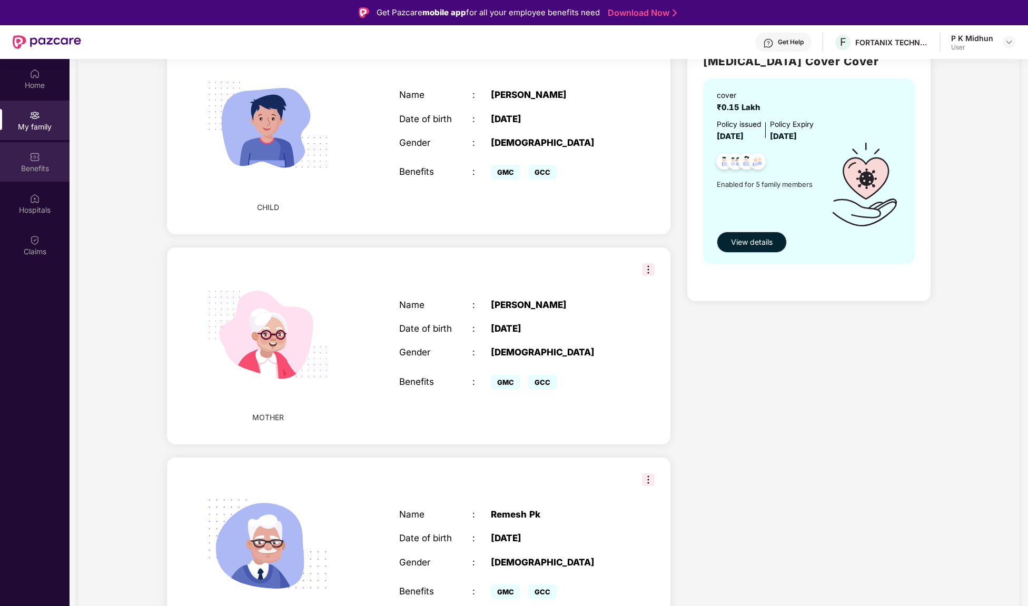
click at [24, 157] on div "Benefits" at bounding box center [35, 161] width 70 height 39
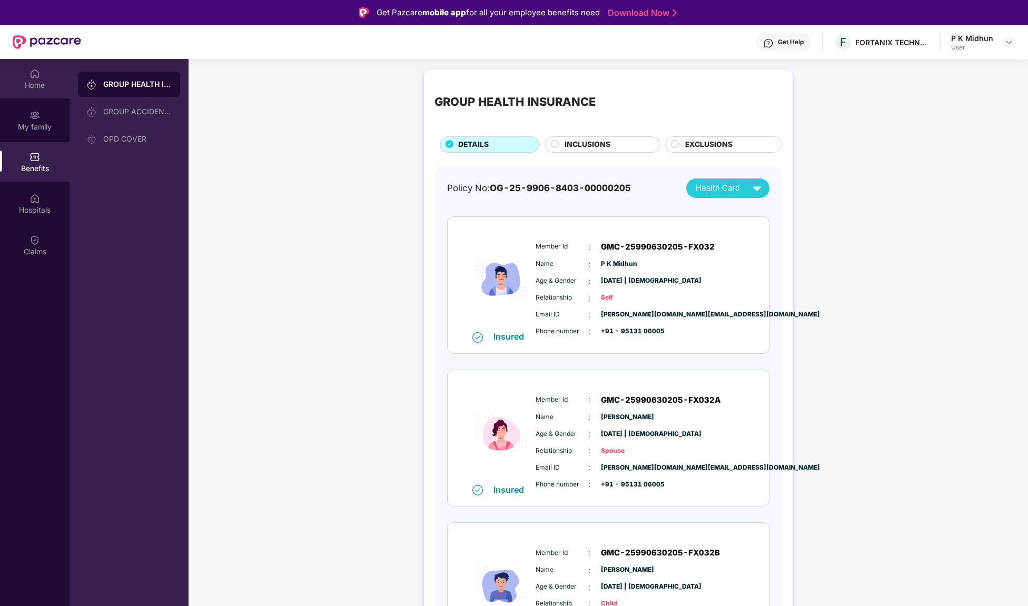
click at [43, 67] on div "Home" at bounding box center [35, 78] width 70 height 39
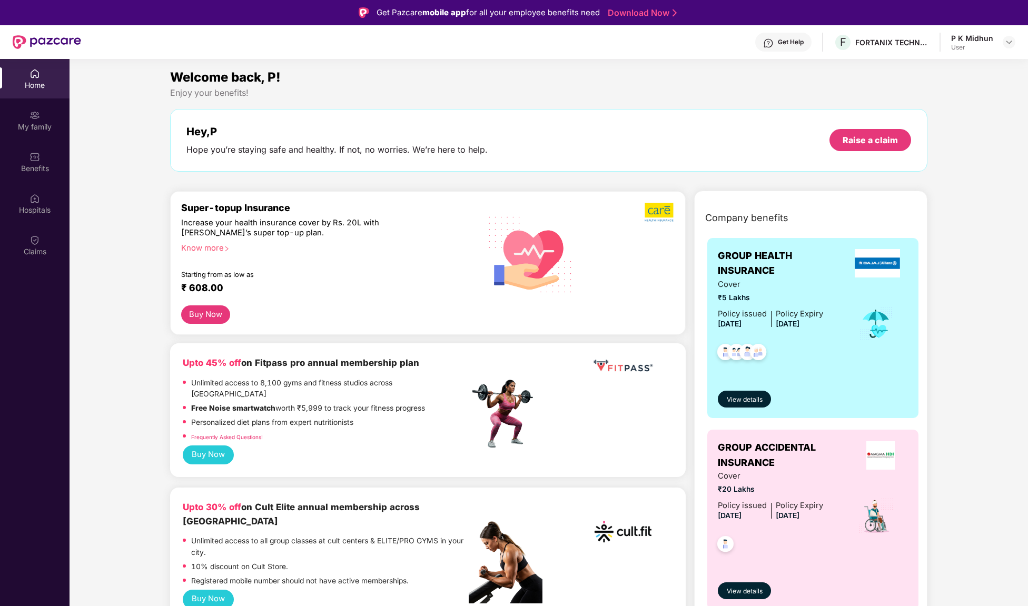
click at [54, 41] on img at bounding box center [47, 42] width 68 height 14
click at [47, 87] on div "Home" at bounding box center [35, 85] width 70 height 11
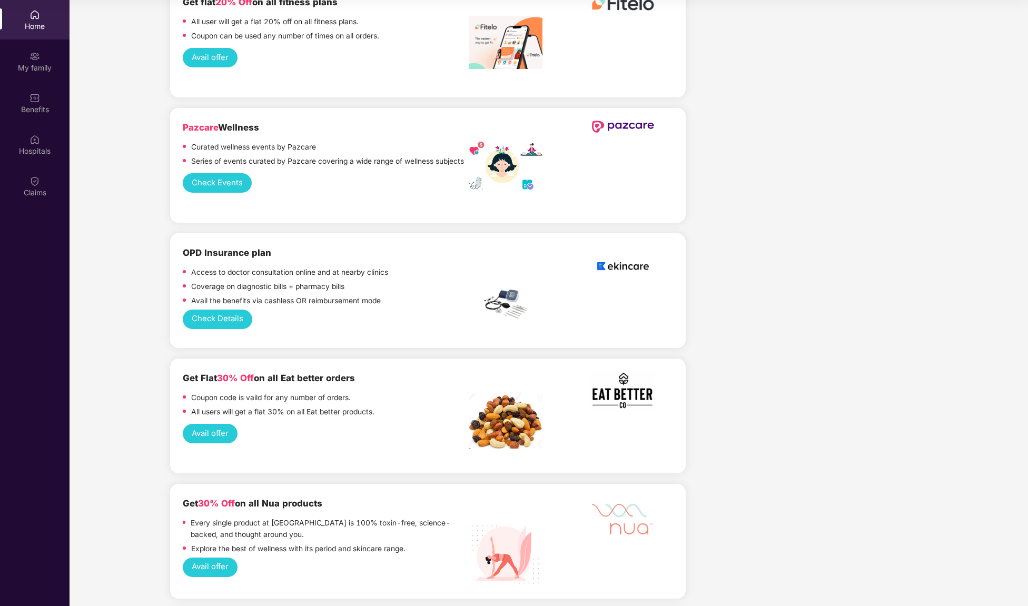
scroll to position [1433, 0]
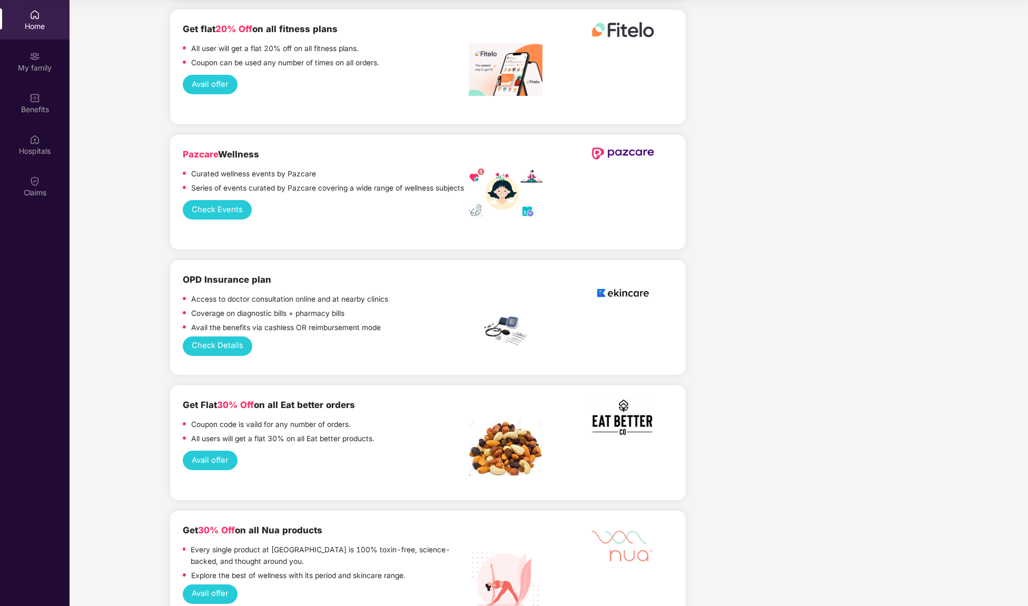
click at [233, 337] on button "Check Details" at bounding box center [218, 346] width 70 height 19
